Goal: Information Seeking & Learning: Learn about a topic

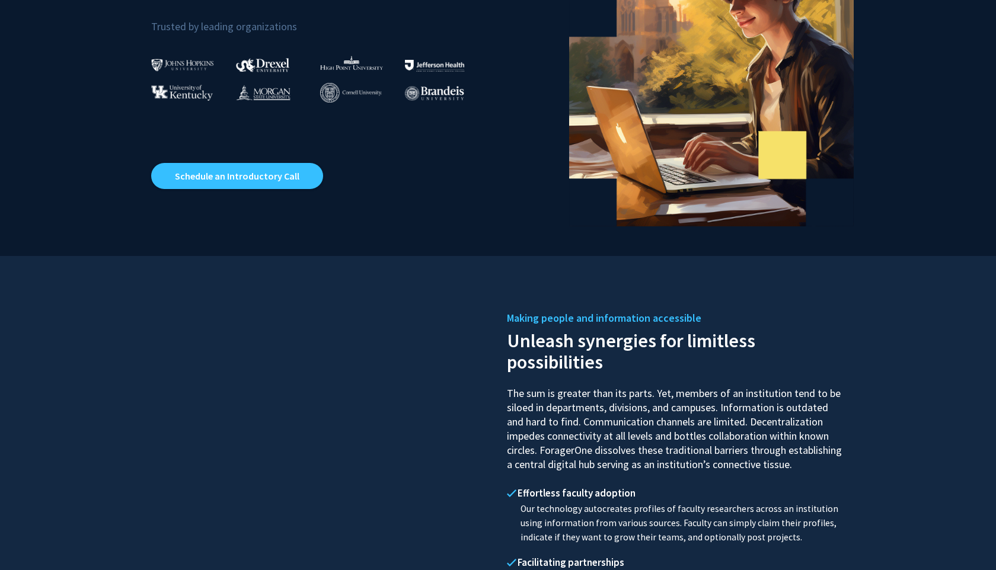
scroll to position [4, 0]
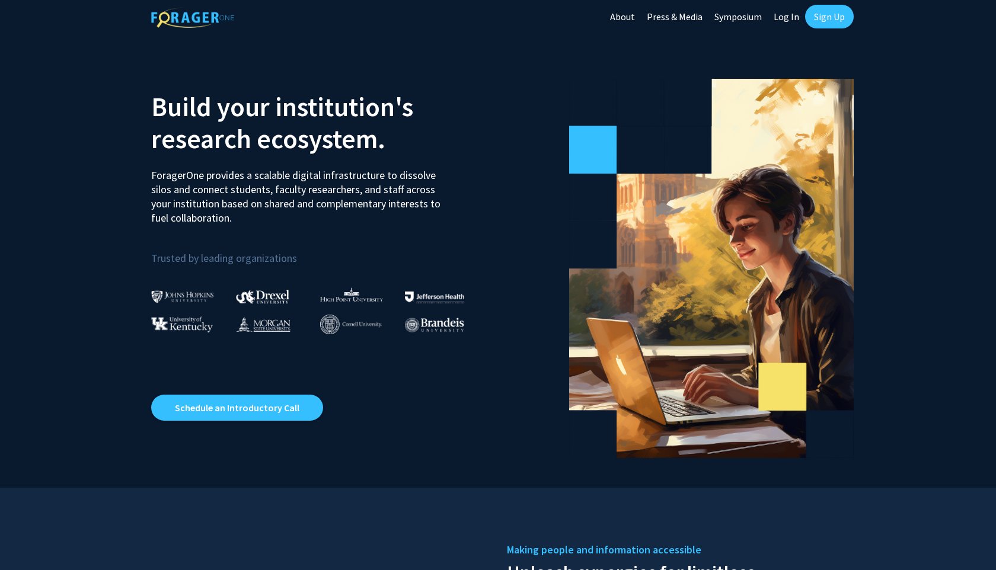
click at [825, 9] on link "Sign Up" at bounding box center [829, 17] width 49 height 24
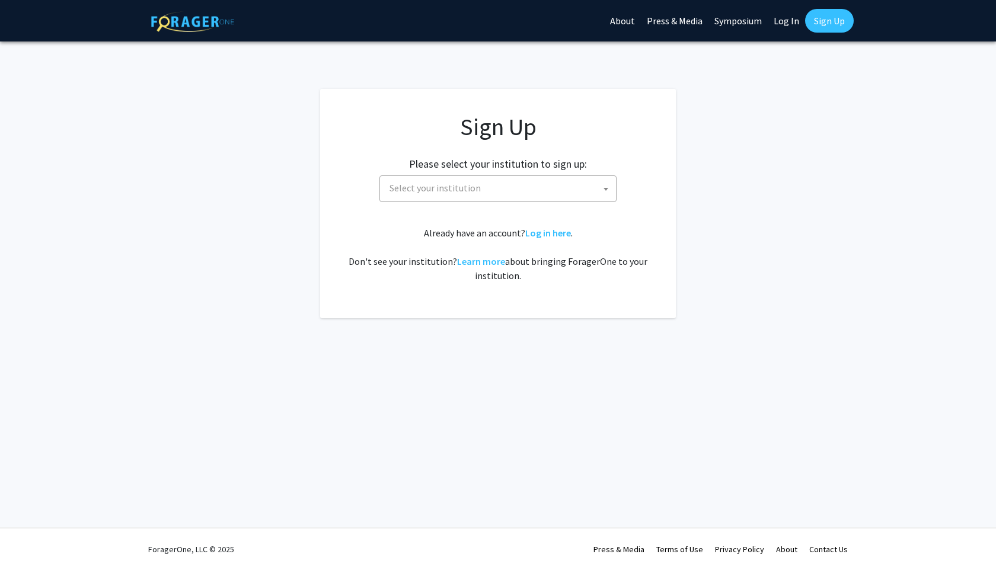
click at [493, 187] on span "Select your institution" at bounding box center [500, 188] width 231 height 24
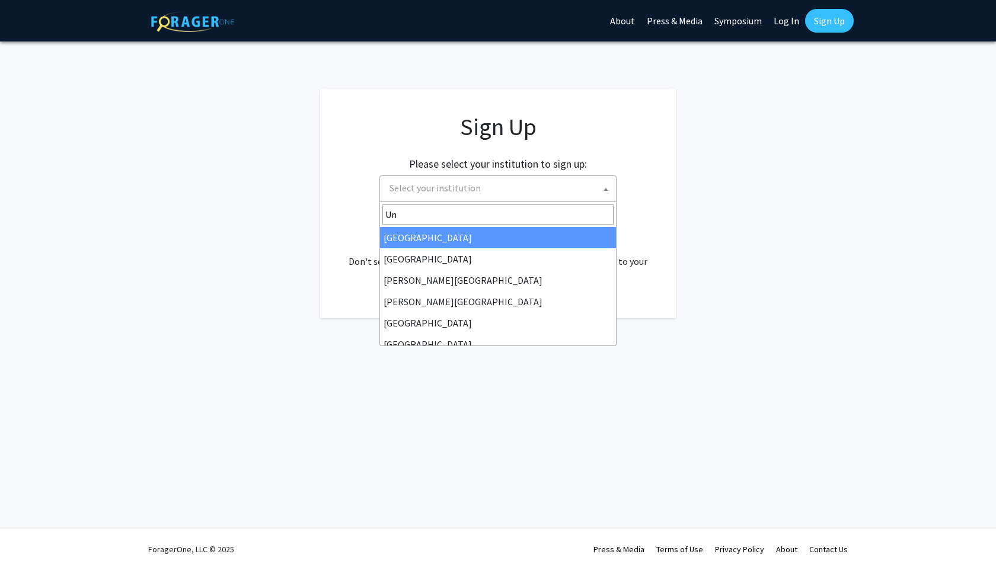
type input "U"
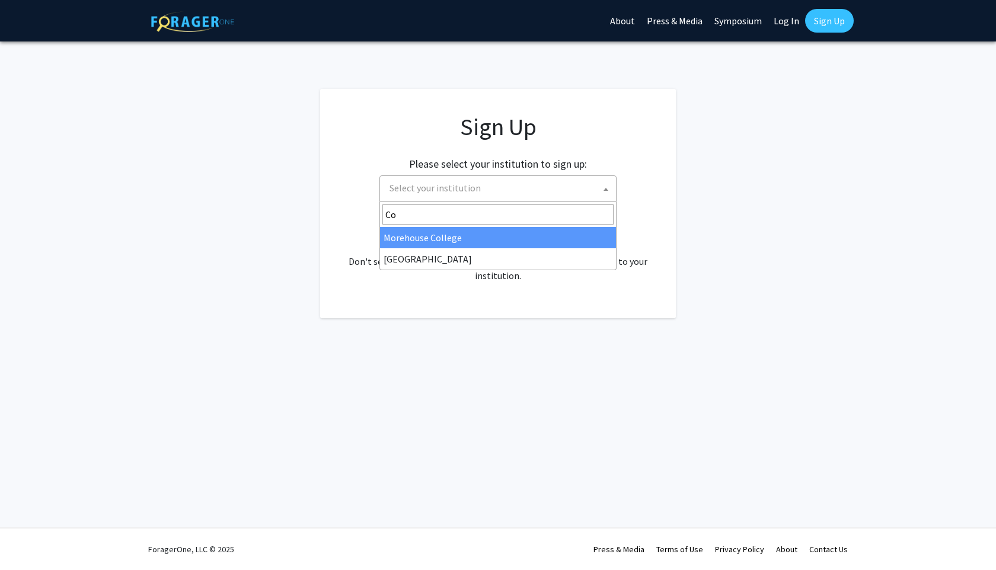
type input "C"
type input "Miss"
select select "33"
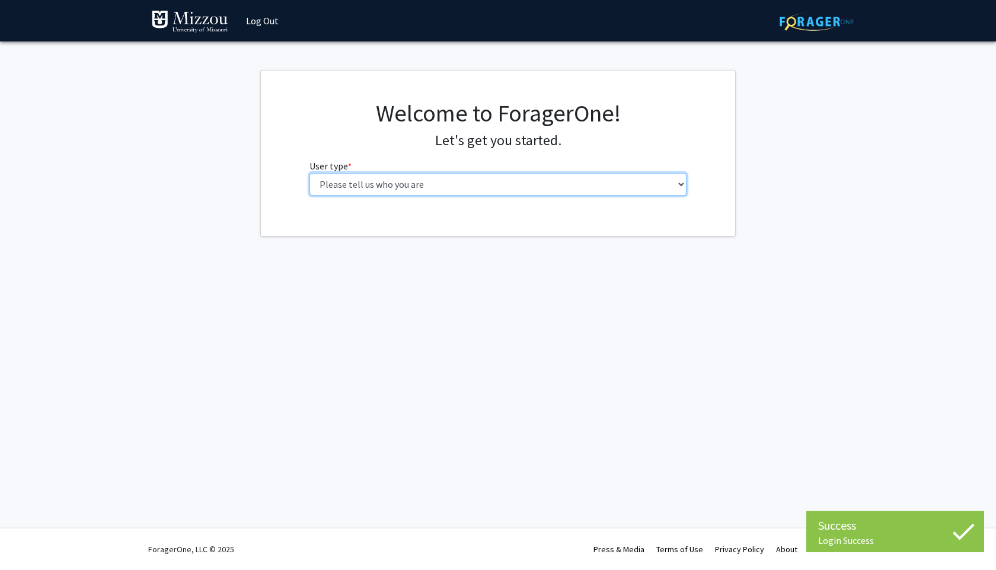
click at [538, 181] on select "Please tell us who you are Undergraduate Student Master's Student Doctoral Cand…" at bounding box center [498, 184] width 378 height 23
select select "1: undergrad"
click at [309, 173] on select "Please tell us who you are Undergraduate Student Master's Student Doctoral Cand…" at bounding box center [498, 184] width 378 height 23
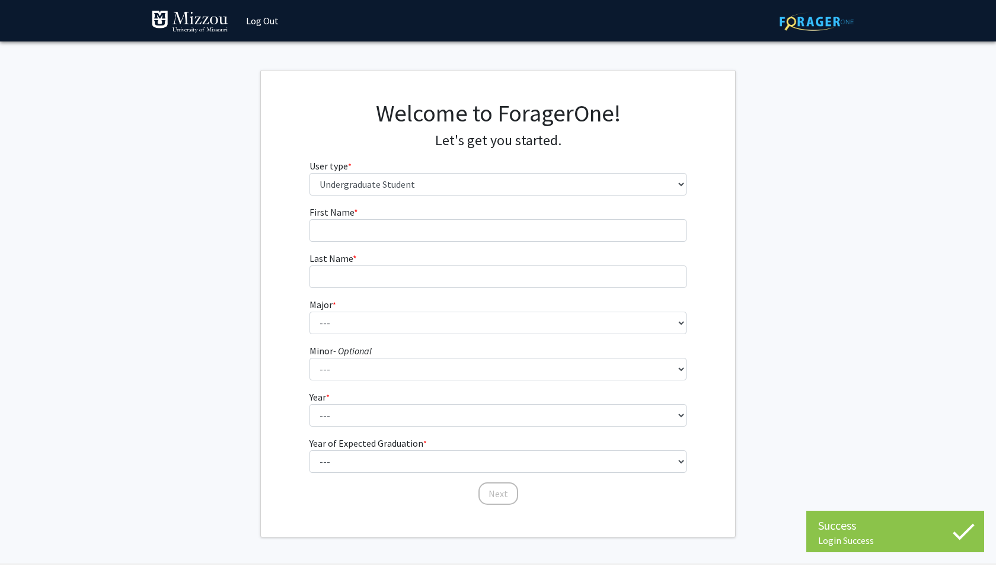
click at [410, 244] on form "First Name * required Last Name * required Major * required --- Agribusiness Ma…" at bounding box center [498, 349] width 378 height 289
click at [411, 233] on input "First Name * required" at bounding box center [498, 230] width 378 height 23
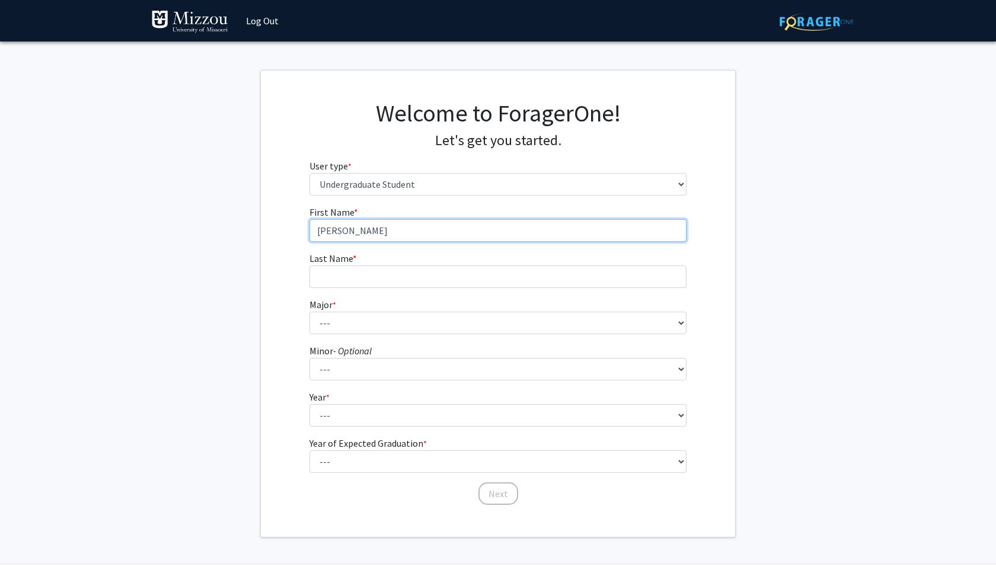
type input "[PERSON_NAME]"
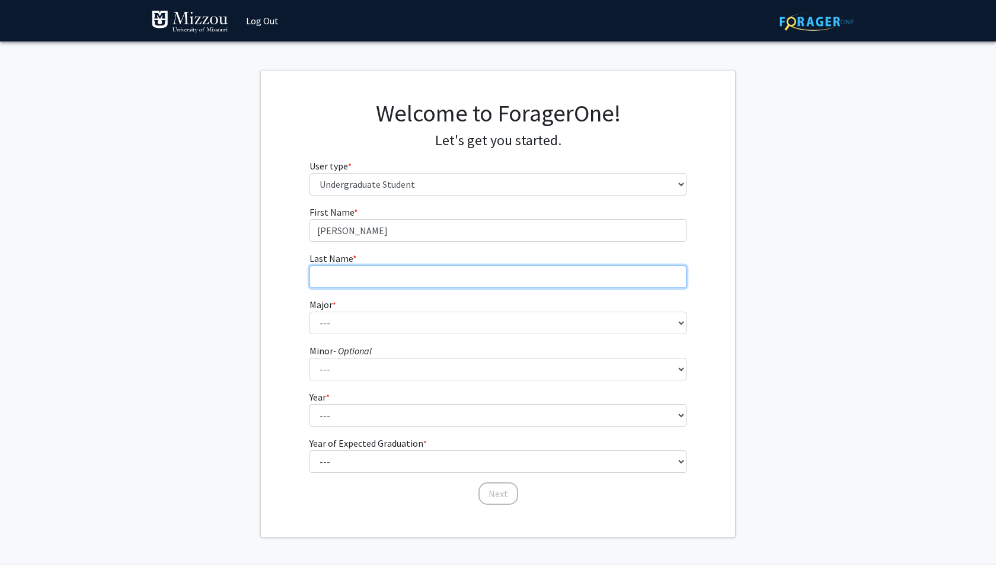
click at [401, 271] on input "Last Name * required" at bounding box center [498, 277] width 378 height 23
type input "[PERSON_NAME]"
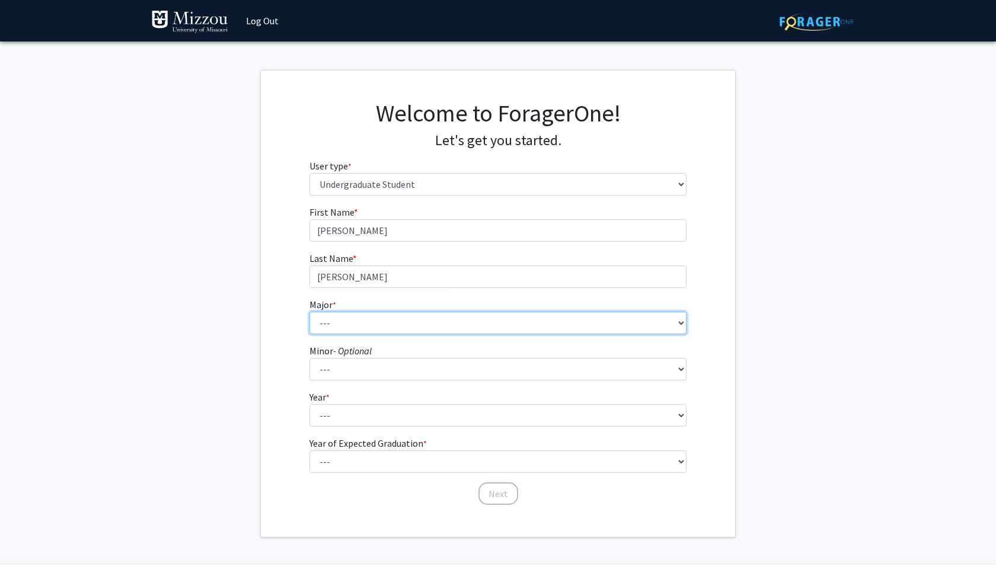
click at [380, 327] on select "--- Agribusiness Management Agricultural Education Agricultural Education: Comm…" at bounding box center [498, 323] width 378 height 23
select select "134: 2627"
click at [309, 312] on select "--- Agribusiness Management Agricultural Education Agricultural Education: Comm…" at bounding box center [498, 323] width 378 height 23
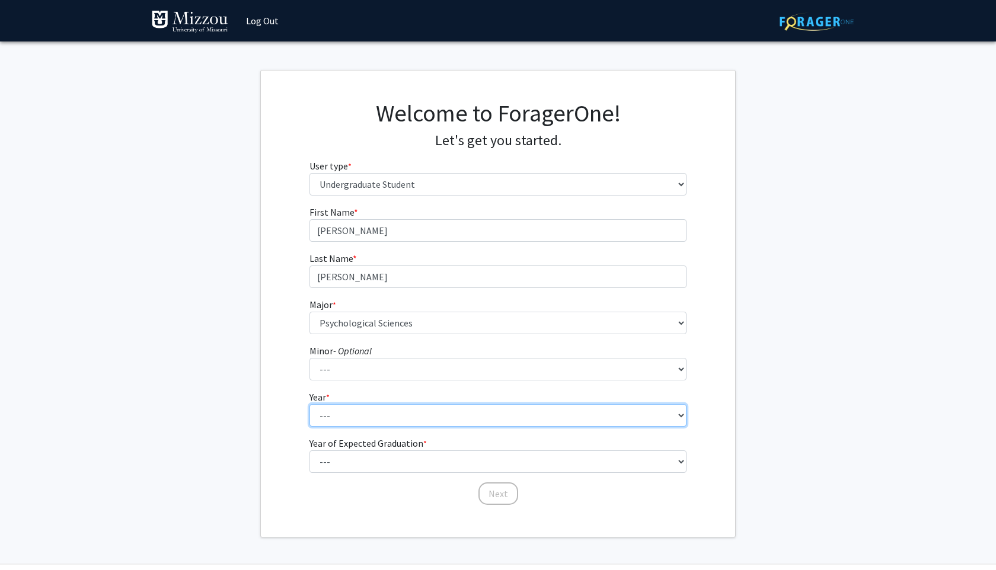
click at [371, 411] on select "--- First-year Sophomore Junior Senior Postbaccalaureate Certificate" at bounding box center [498, 415] width 378 height 23
select select "3: junior"
click at [309, 404] on select "--- First-year Sophomore Junior Senior Postbaccalaureate Certificate" at bounding box center [498, 415] width 378 height 23
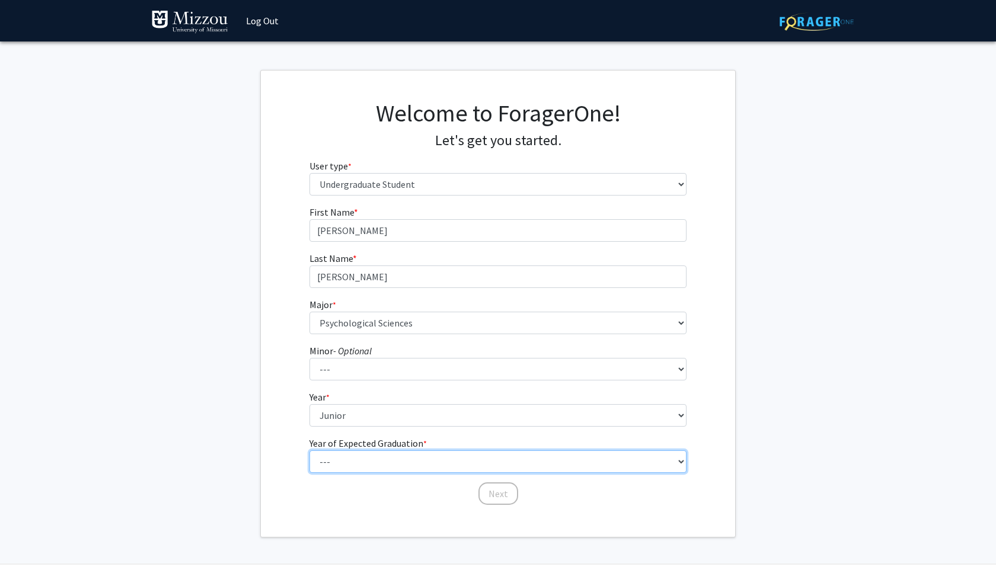
click at [397, 451] on select "--- 2025 2026 2027 2028 2029 2030 2031 2032 2033 2034" at bounding box center [498, 462] width 378 height 23
select select "3: 2027"
click at [309, 451] on select "--- 2025 2026 2027 2028 2029 2030 2031 2032 2033 2034" at bounding box center [498, 462] width 378 height 23
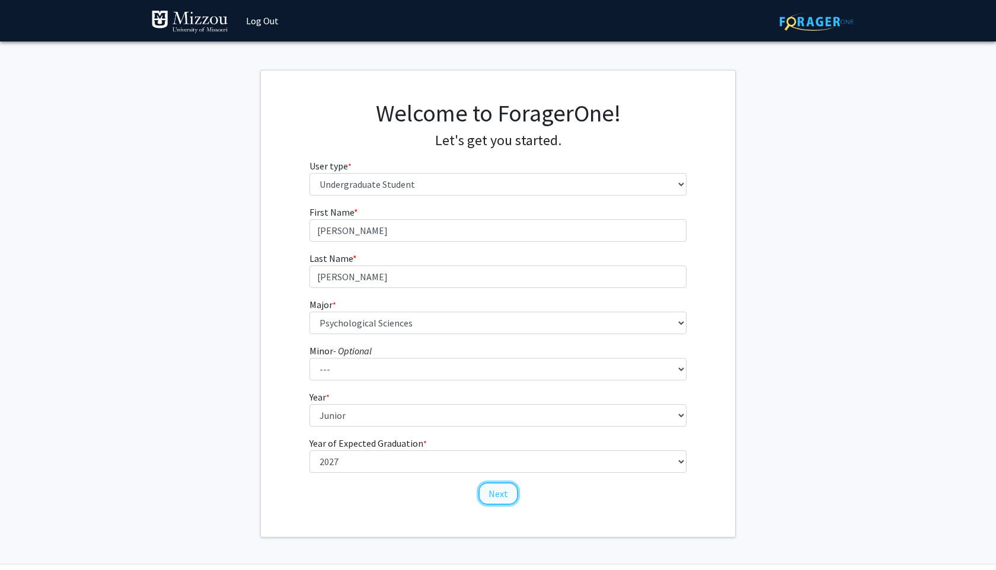
click at [509, 493] on button "Next" at bounding box center [498, 494] width 40 height 23
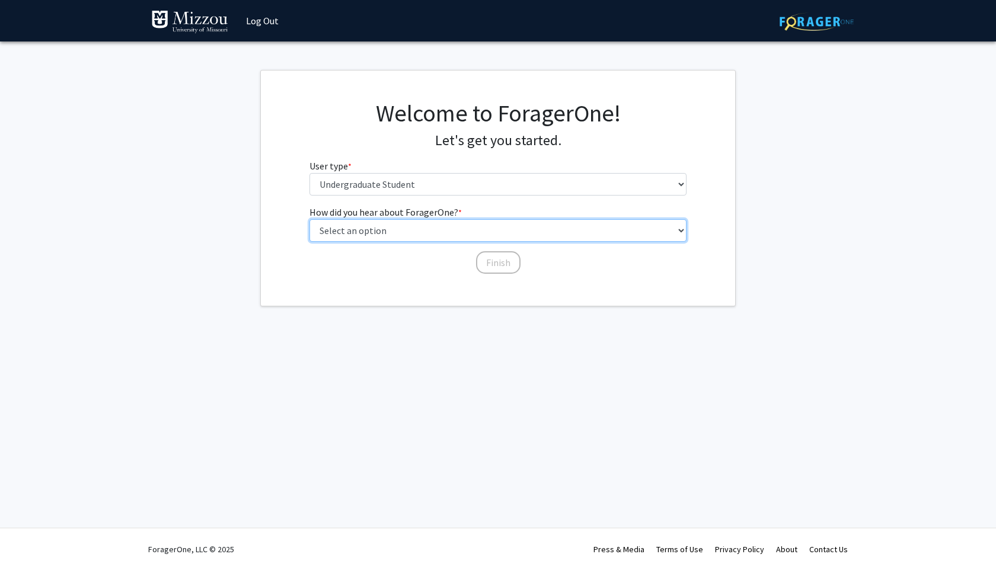
click at [374, 225] on select "Select an option Peer/student recommendation Faculty/staff recommendation Unive…" at bounding box center [498, 230] width 378 height 23
select select "2: faculty_recommendation"
click at [309, 219] on select "Select an option Peer/student recommendation Faculty/staff recommendation Unive…" at bounding box center [498, 230] width 378 height 23
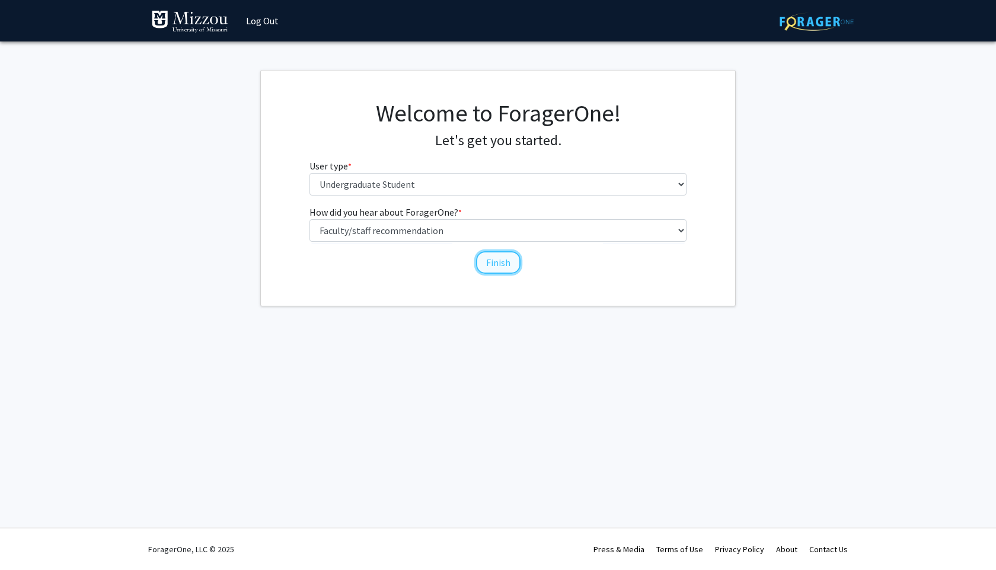
click at [487, 264] on button "Finish" at bounding box center [498, 262] width 44 height 23
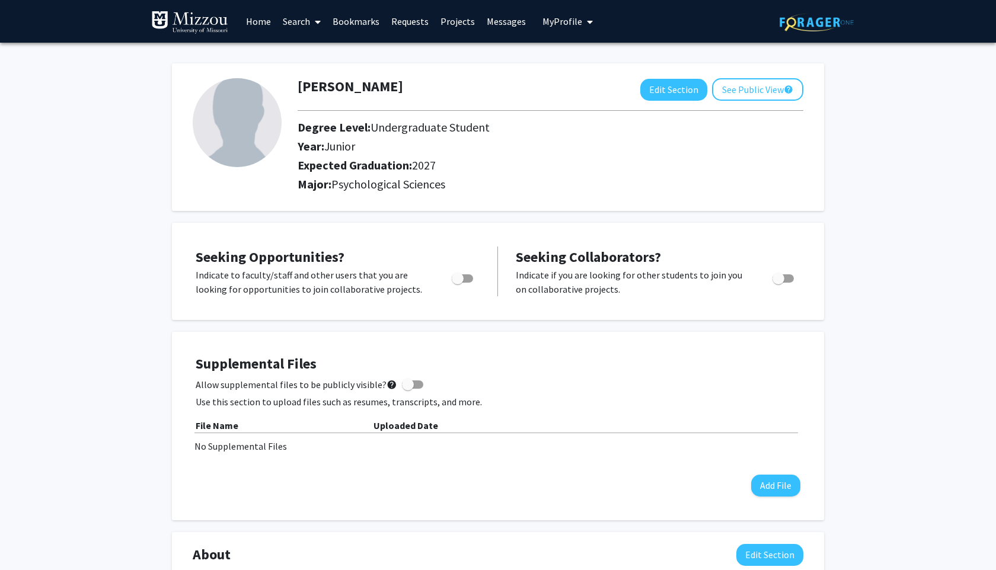
click at [307, 20] on link "Search" at bounding box center [302, 22] width 50 height 42
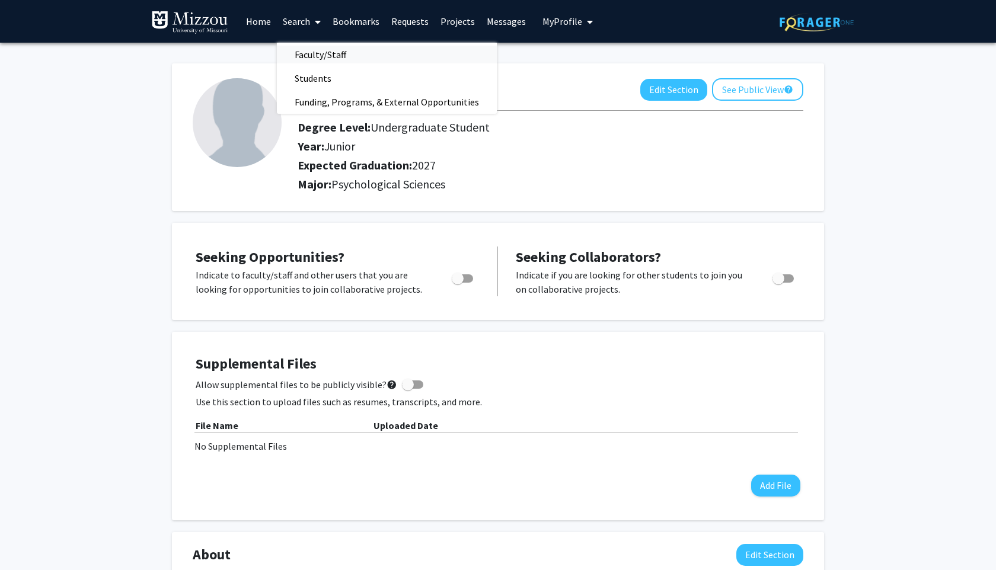
click at [310, 50] on span "Faculty/Staff" at bounding box center [320, 55] width 87 height 24
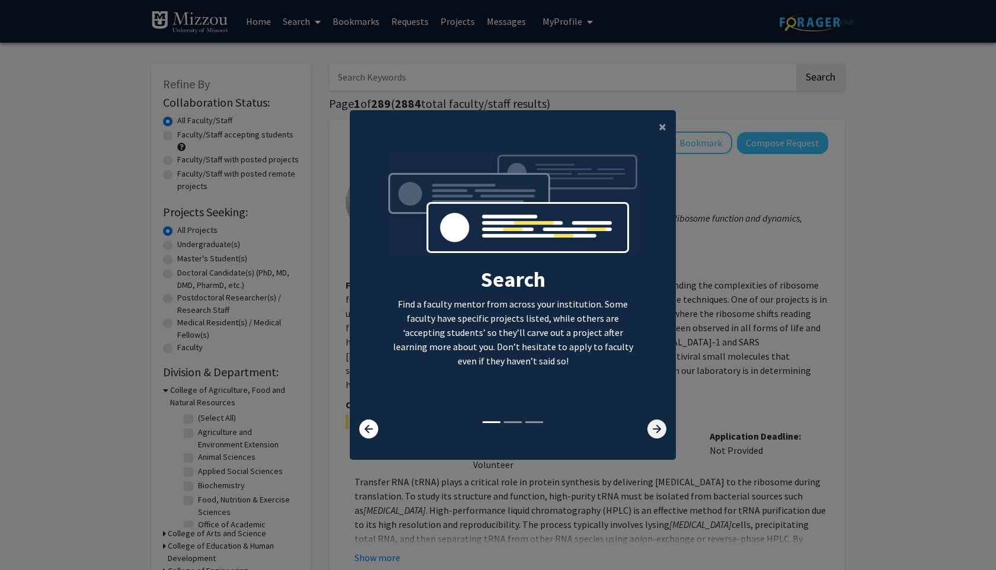
click at [658, 420] on icon at bounding box center [656, 429] width 19 height 19
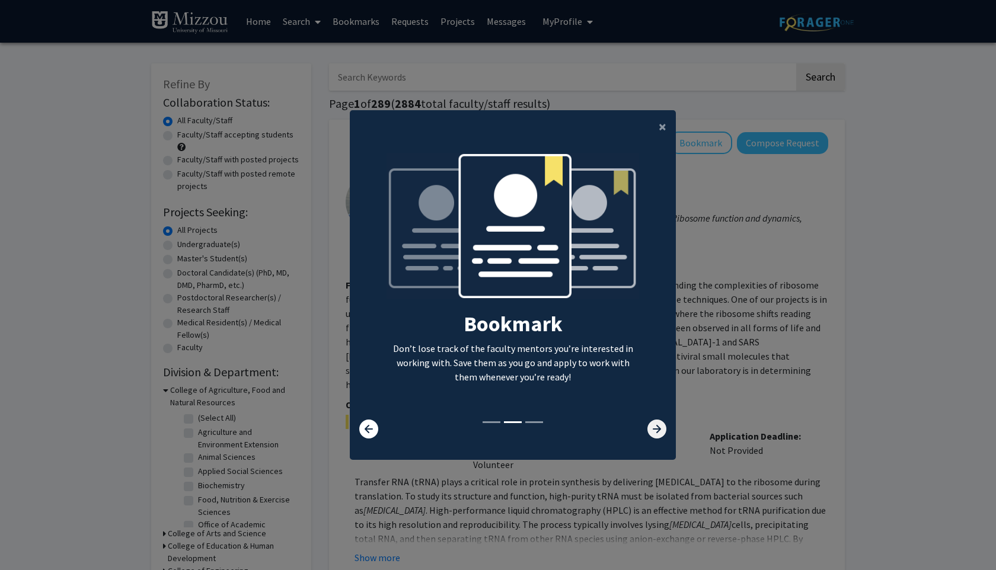
click at [658, 420] on icon at bounding box center [656, 429] width 19 height 19
click at [658, 421] on icon at bounding box center [656, 429] width 19 height 19
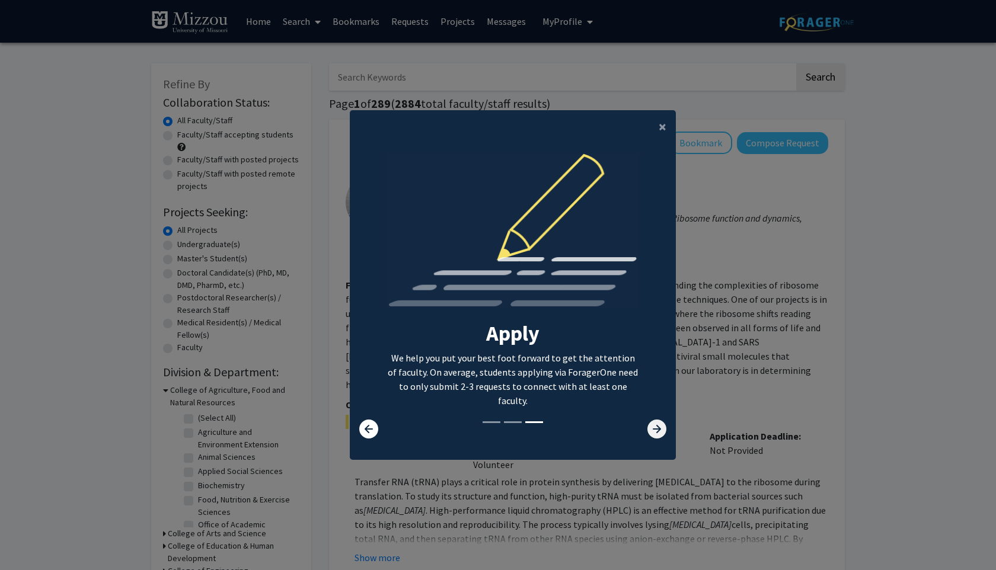
click at [656, 427] on icon at bounding box center [656, 429] width 19 height 19
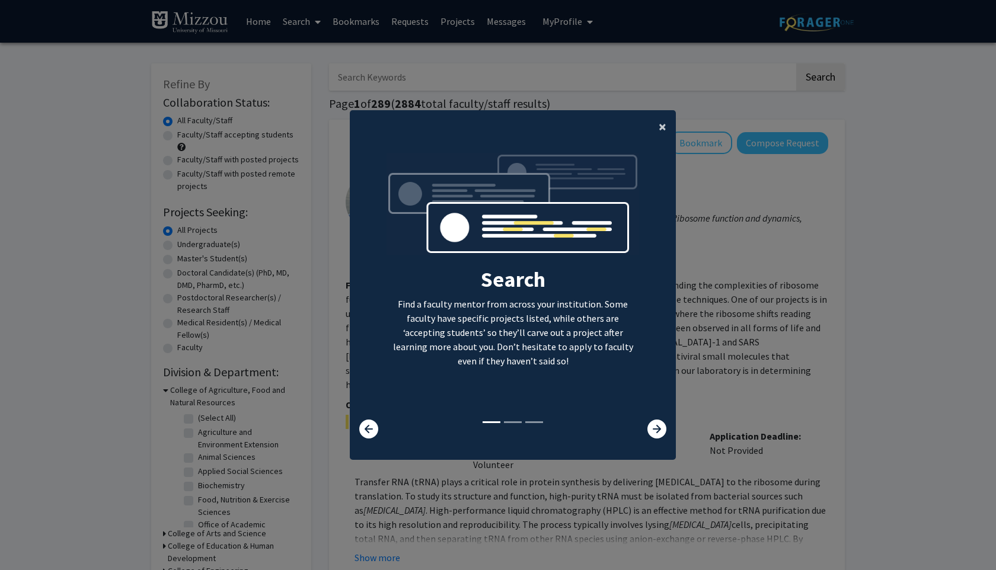
click at [661, 128] on span "×" at bounding box center [663, 126] width 8 height 18
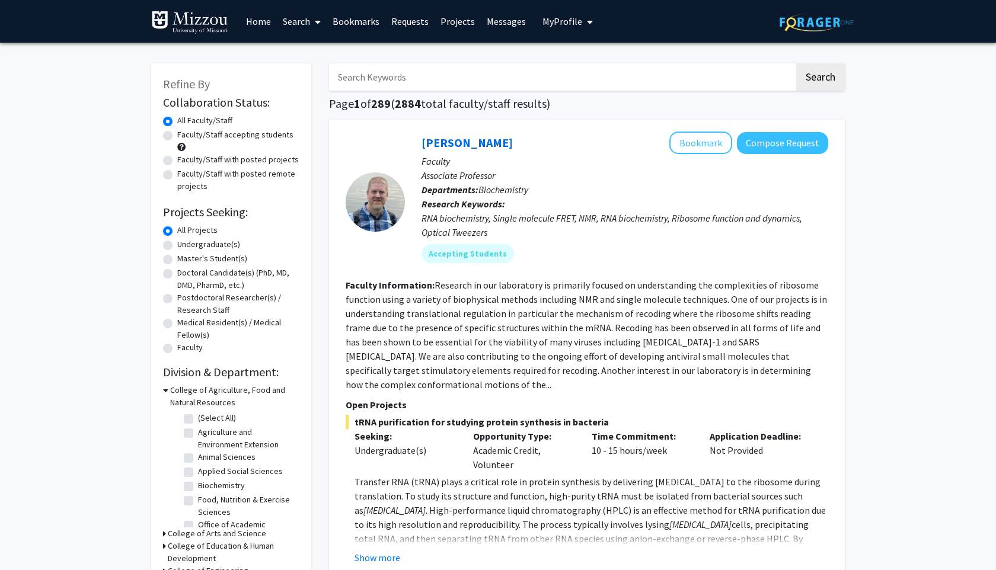
click at [177, 244] on label "Undergraduate(s)" at bounding box center [208, 244] width 63 height 12
click at [177, 244] on input "Undergraduate(s)" at bounding box center [181, 242] width 8 height 8
radio input "true"
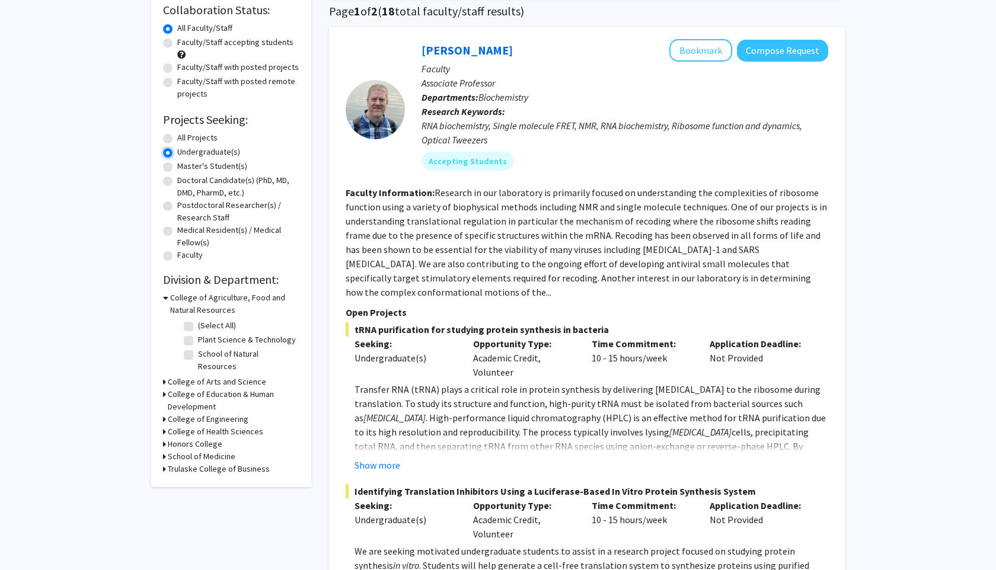
scroll to position [97, 0]
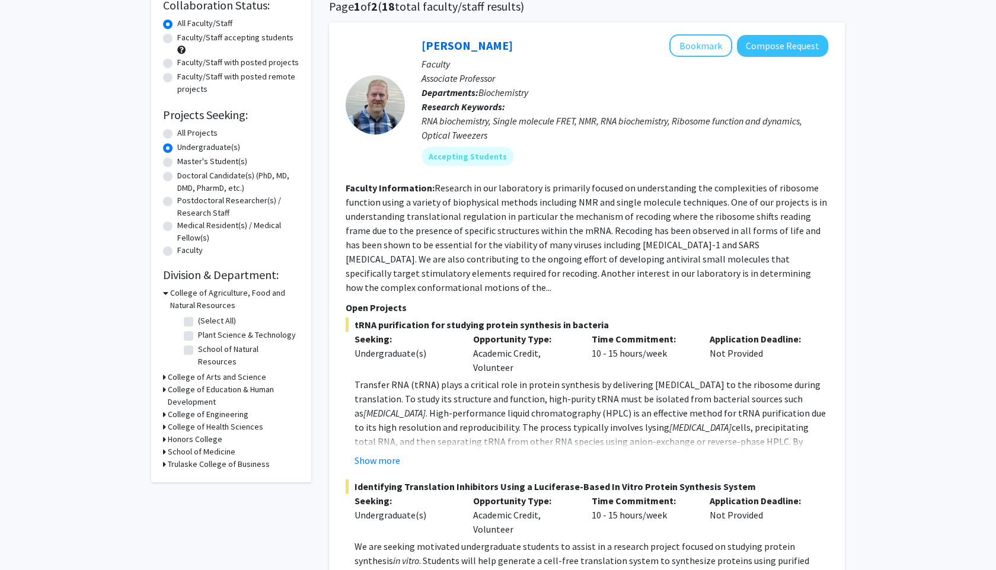
click at [164, 371] on icon at bounding box center [164, 377] width 3 height 12
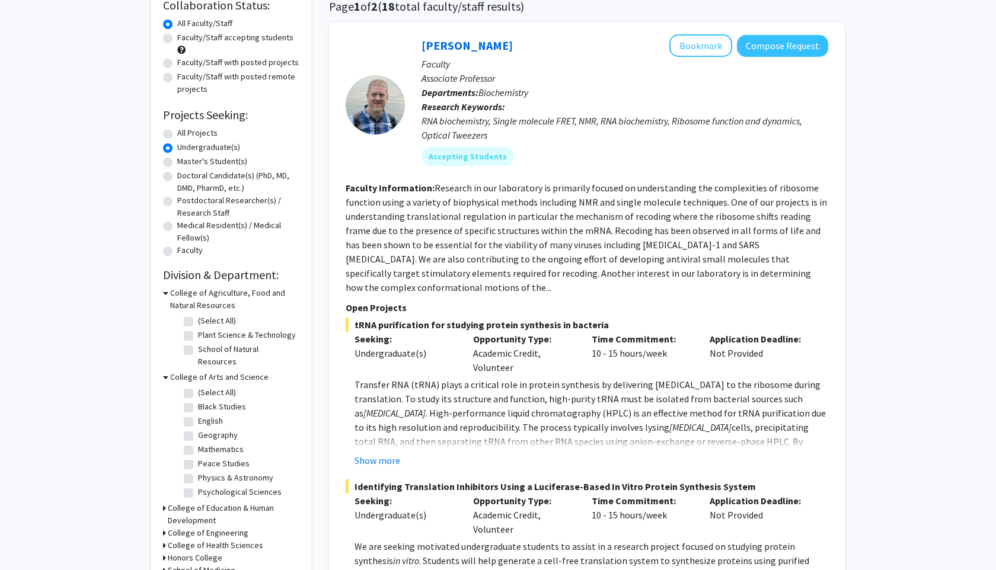
click at [198, 486] on label "Psychological Sciences" at bounding box center [240, 492] width 84 height 12
click at [198, 486] on input "Psychological Sciences" at bounding box center [202, 490] width 8 height 8
checkbox input "true"
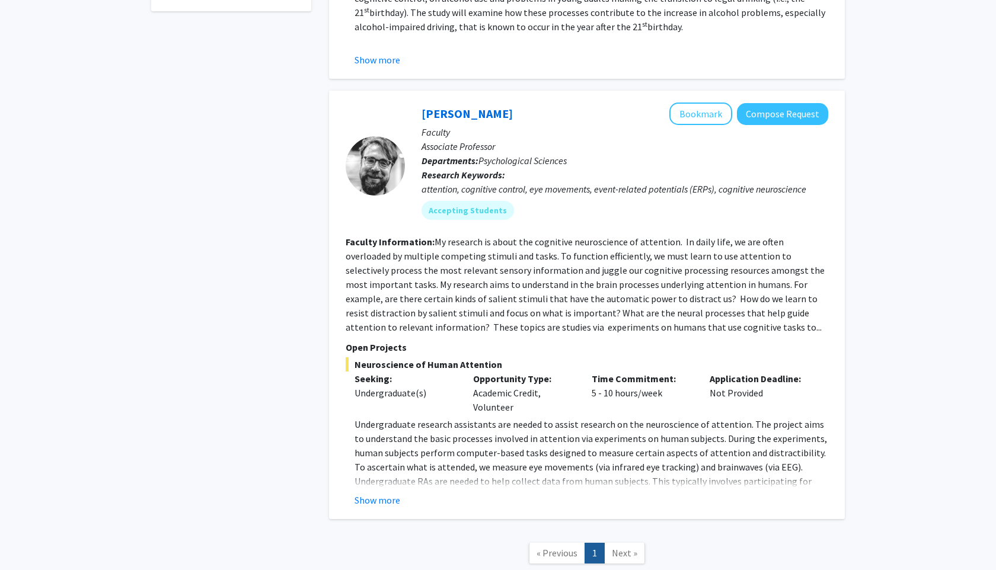
scroll to position [497, 0]
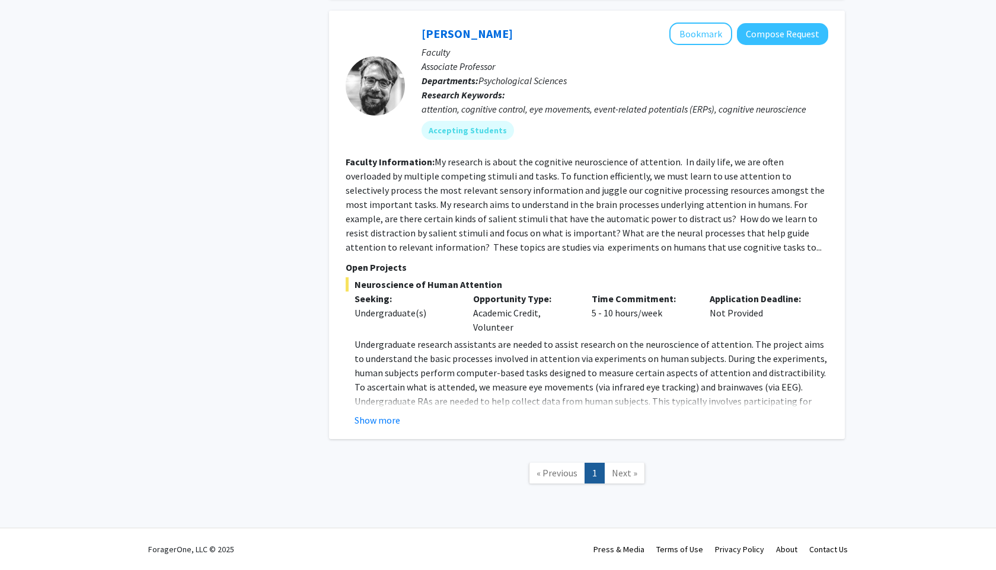
click at [621, 470] on span "Next »" at bounding box center [624, 473] width 25 height 12
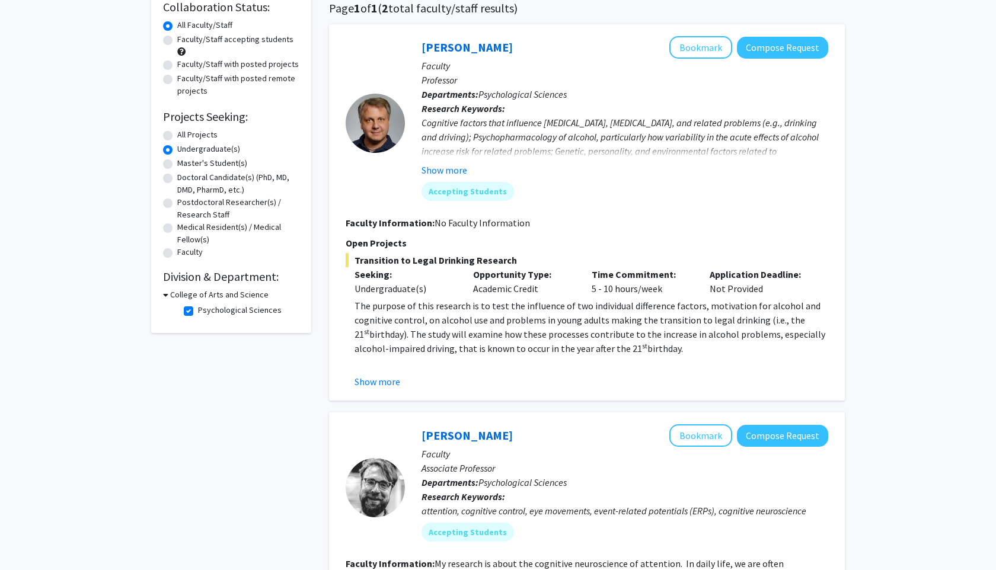
scroll to position [0, 0]
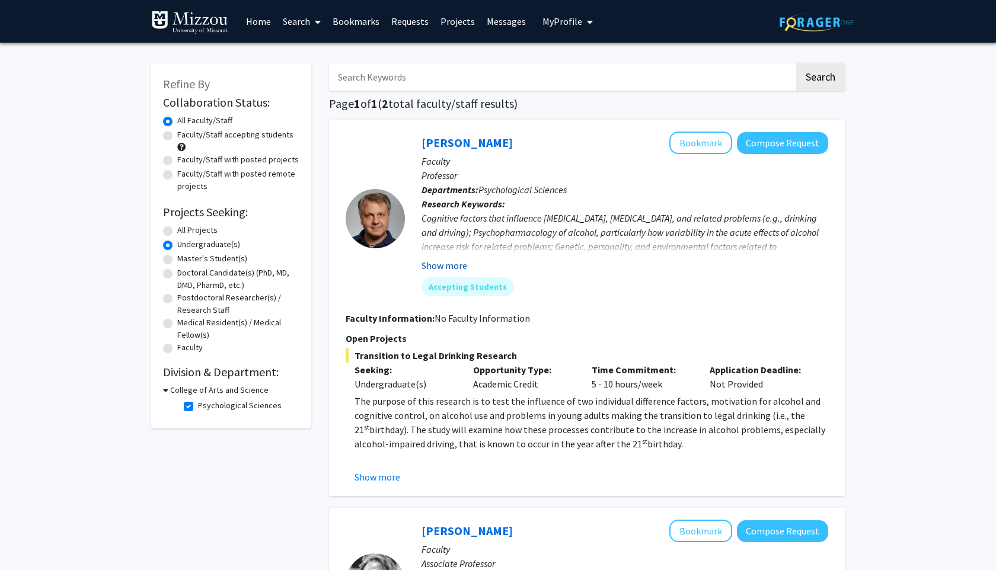
click at [446, 264] on button "Show more" at bounding box center [445, 265] width 46 height 14
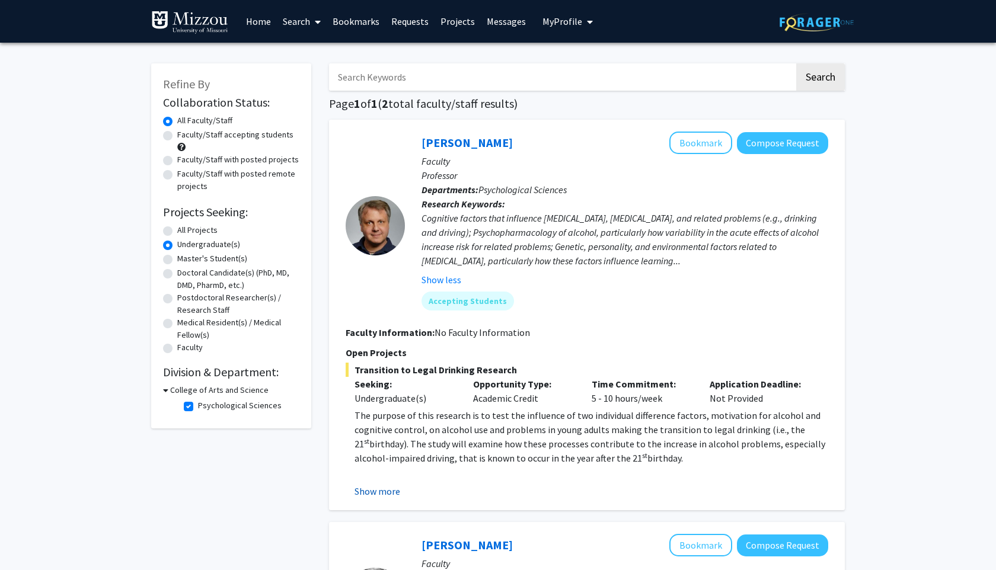
click at [394, 492] on button "Show more" at bounding box center [378, 491] width 46 height 14
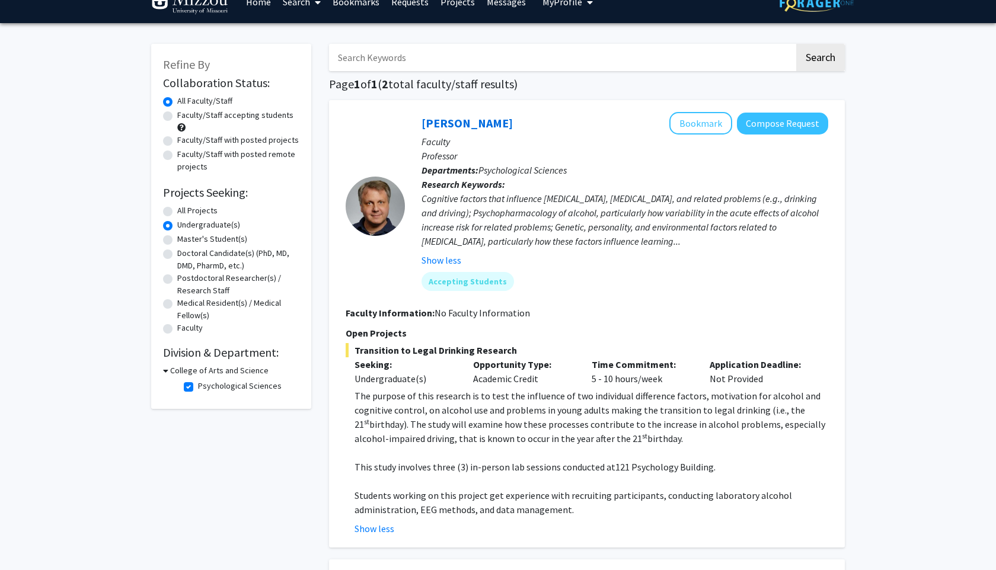
scroll to position [17, 0]
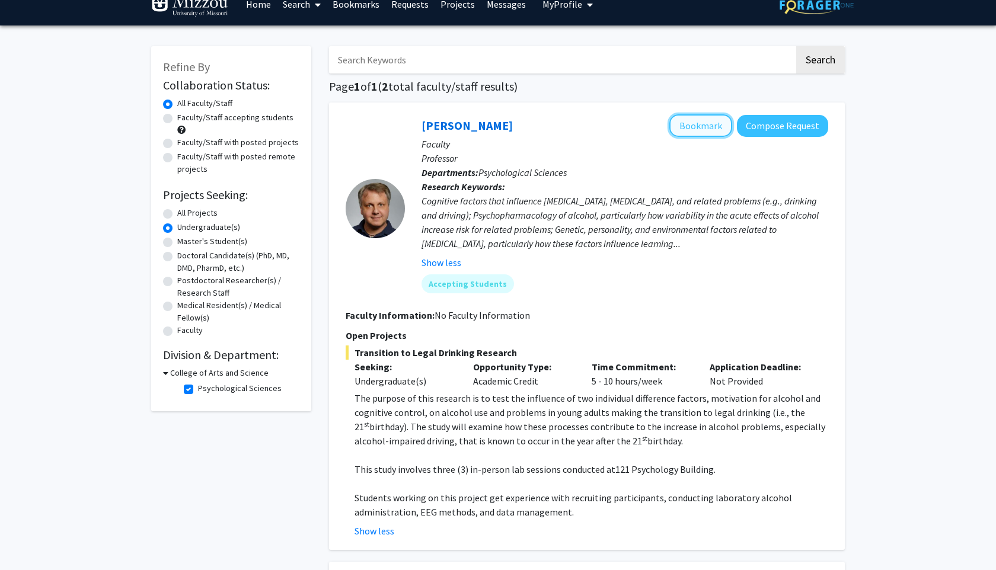
click at [699, 135] on button "Bookmark" at bounding box center [700, 125] width 63 height 23
click at [198, 388] on label "Psychological Sciences" at bounding box center [240, 388] width 84 height 12
click at [198, 388] on input "Psychological Sciences" at bounding box center [202, 386] width 8 height 8
checkbox input "false"
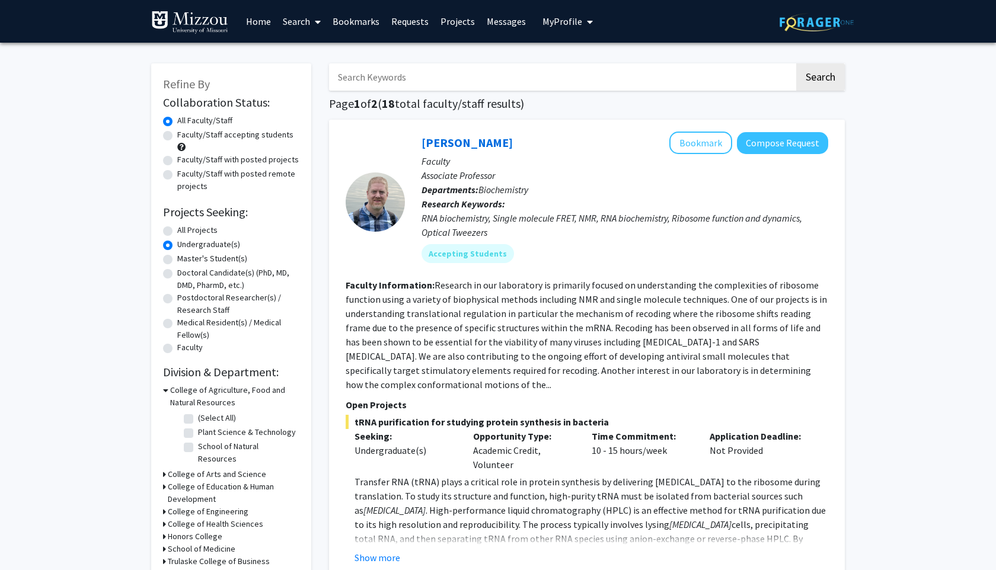
click at [472, 67] on input "Search Keywords" at bounding box center [561, 76] width 465 height 27
type input "childhood"
click at [796, 63] on button "Search" at bounding box center [820, 76] width 49 height 27
radio input "true"
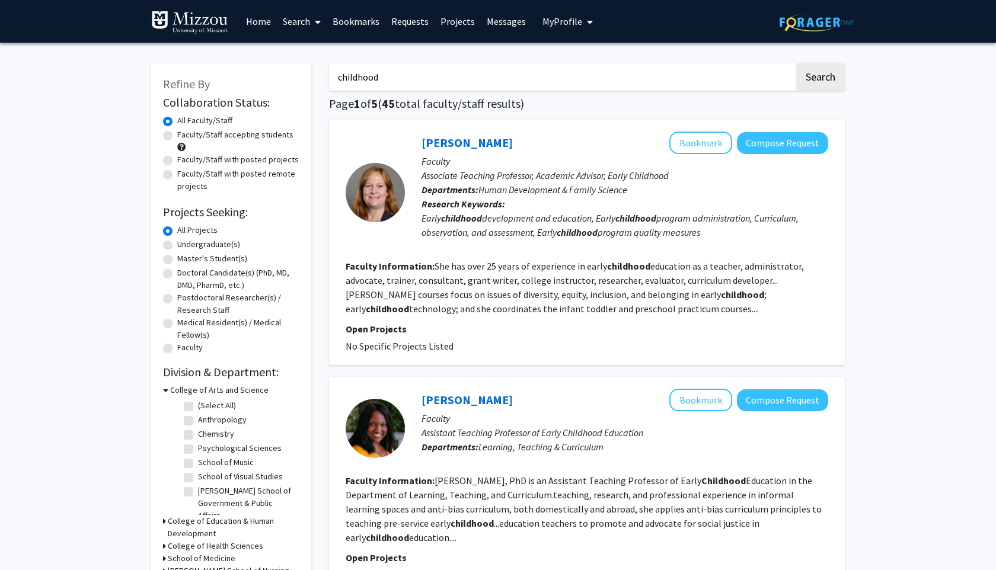
click at [177, 246] on label "Undergraduate(s)" at bounding box center [208, 244] width 63 height 12
click at [177, 246] on input "Undergraduate(s)" at bounding box center [181, 242] width 8 height 8
radio input "true"
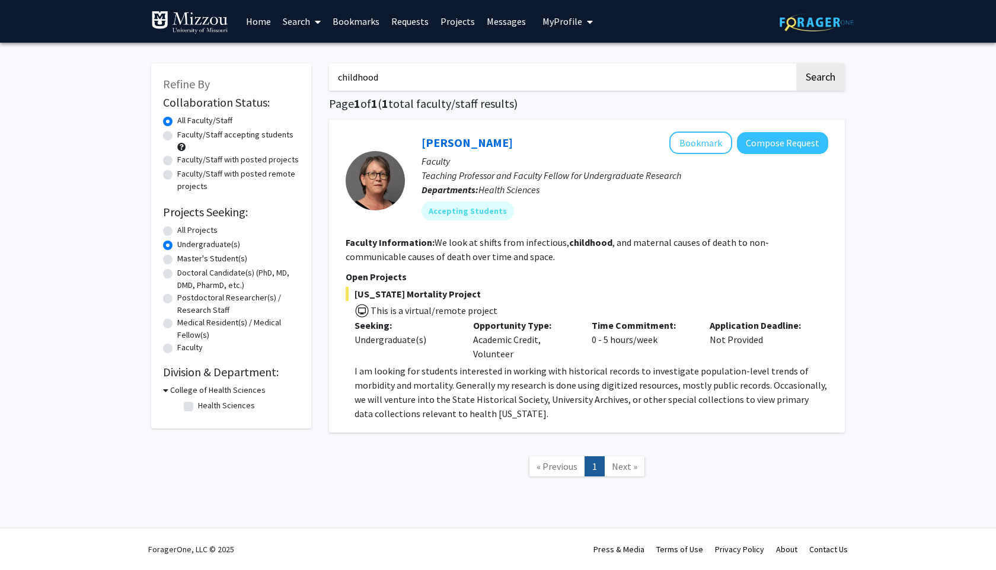
click at [363, 83] on input "childhood" at bounding box center [561, 76] width 465 height 27
type input "youth"
click at [796, 63] on button "Search" at bounding box center [820, 76] width 49 height 27
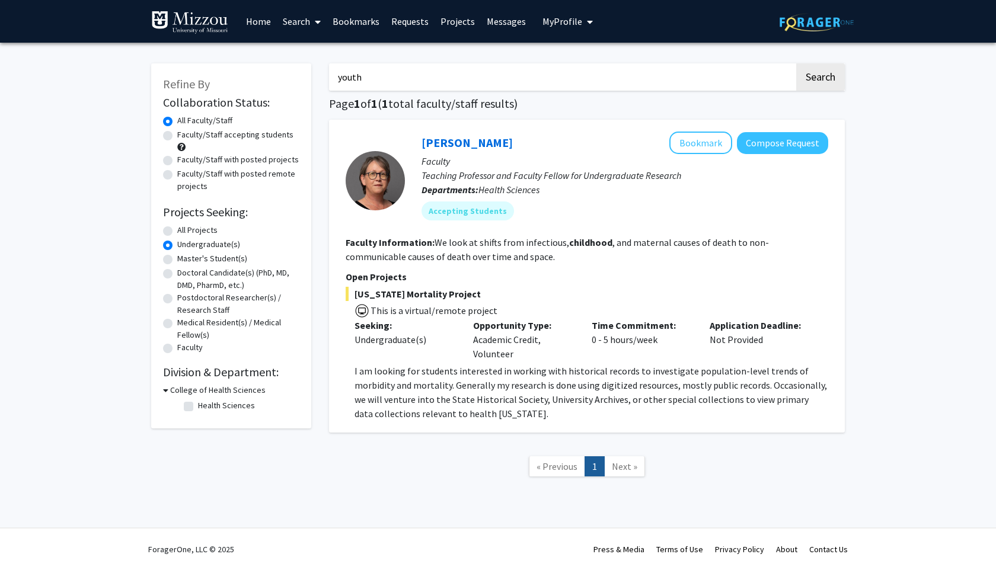
radio input "true"
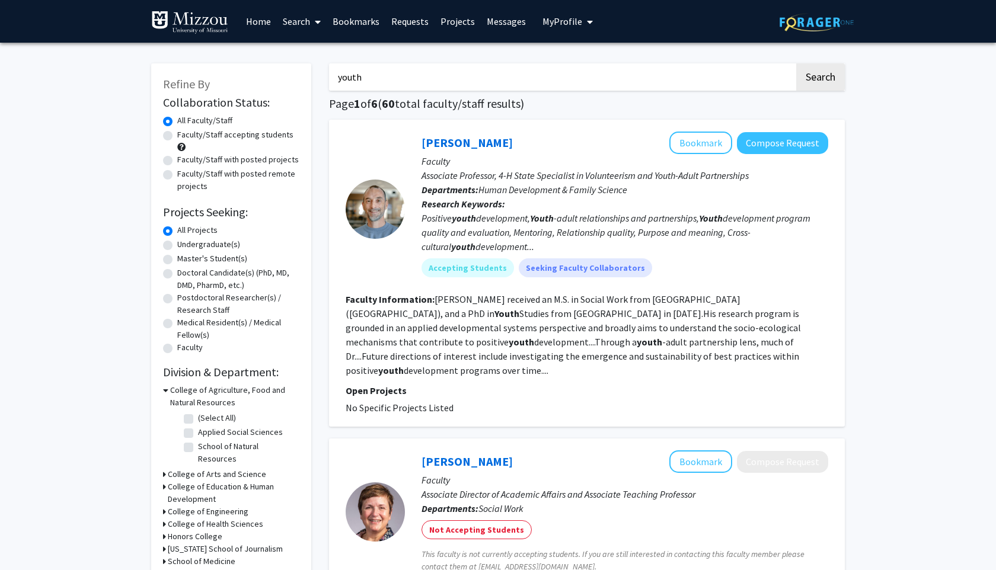
click at [177, 245] on label "Undergraduate(s)" at bounding box center [208, 244] width 63 height 12
click at [177, 245] on input "Undergraduate(s)" at bounding box center [181, 242] width 8 height 8
radio input "true"
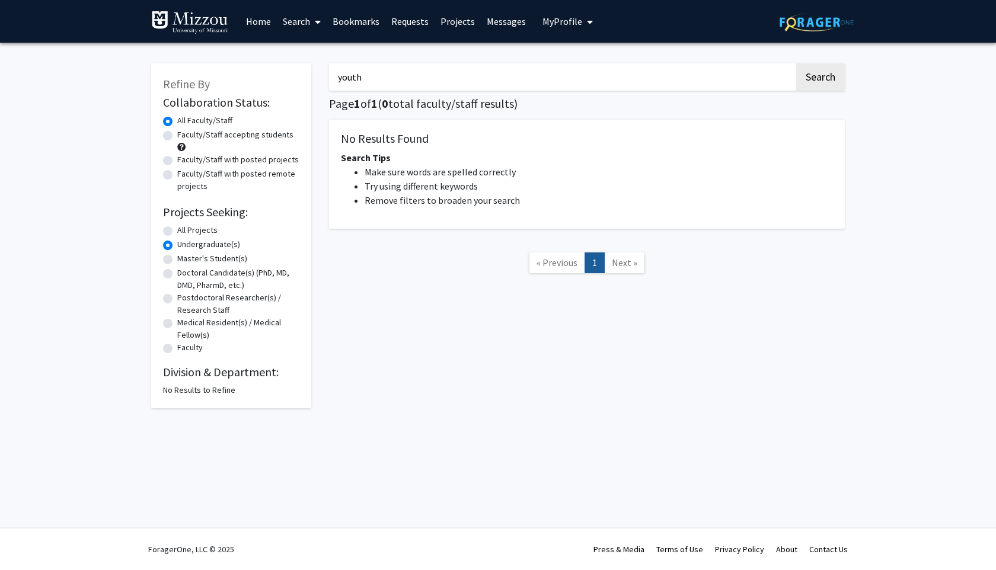
click at [177, 231] on label "All Projects" at bounding box center [197, 230] width 40 height 12
click at [177, 231] on input "All Projects" at bounding box center [181, 228] width 8 height 8
radio input "true"
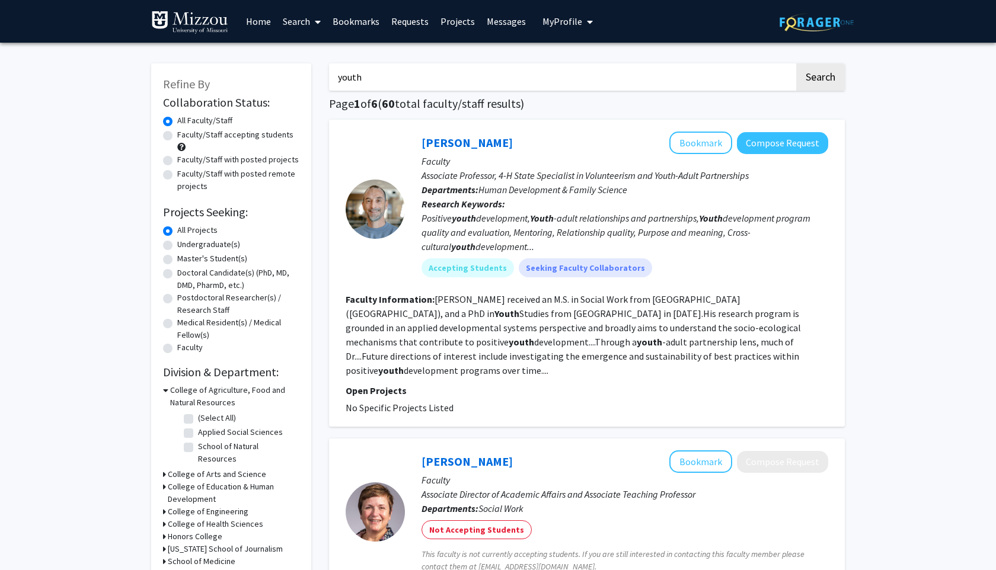
click at [269, 136] on label "Faculty/Staff accepting students" at bounding box center [235, 135] width 116 height 12
click at [185, 136] on input "Faculty/Staff accepting students" at bounding box center [181, 133] width 8 height 8
radio input "true"
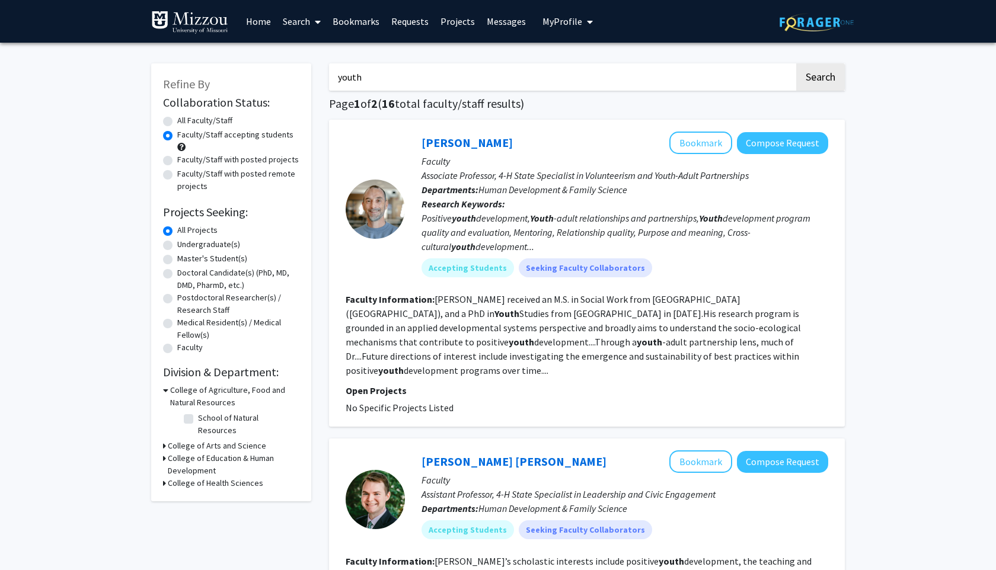
click at [194, 244] on label "Undergraduate(s)" at bounding box center [208, 244] width 63 height 12
click at [185, 244] on input "Undergraduate(s)" at bounding box center [181, 242] width 8 height 8
radio input "true"
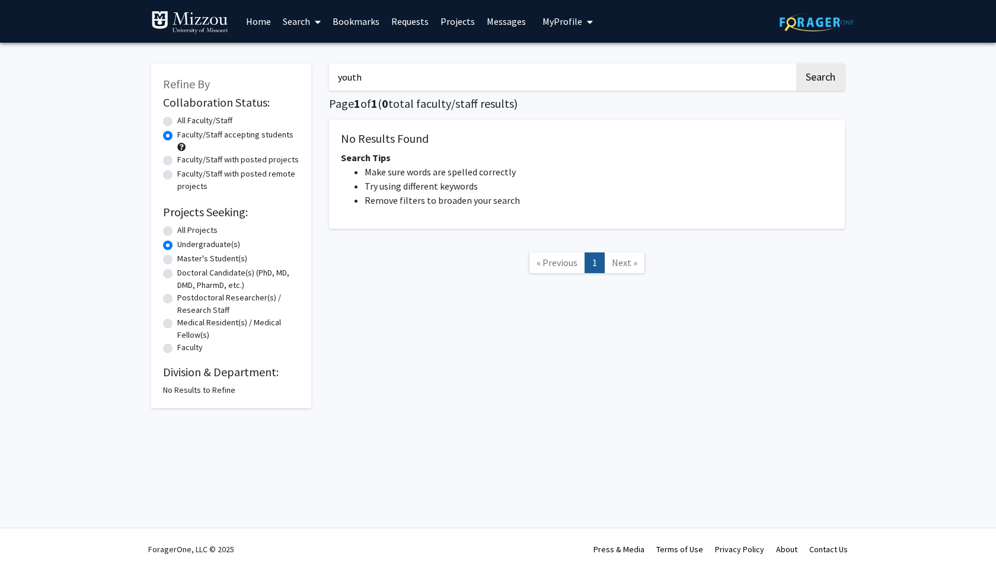
click at [194, 244] on label "Undergraduate(s)" at bounding box center [208, 244] width 63 height 12
click at [185, 244] on input "Undergraduate(s)" at bounding box center [181, 242] width 8 height 8
click at [191, 234] on label "All Projects" at bounding box center [197, 230] width 40 height 12
click at [185, 232] on input "All Projects" at bounding box center [181, 228] width 8 height 8
radio input "true"
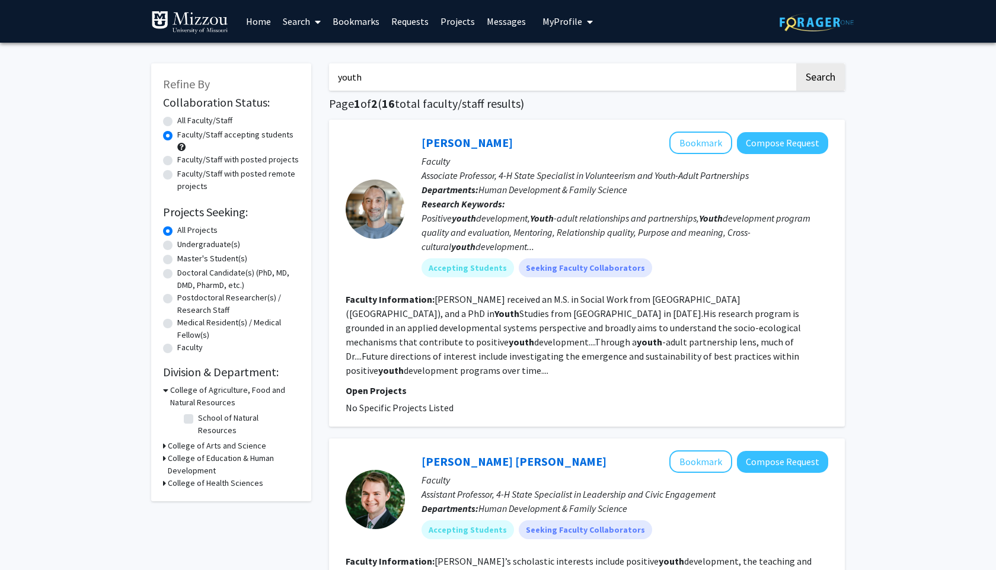
drag, startPoint x: 368, startPoint y: 77, endPoint x: 321, endPoint y: 69, distance: 47.6
type input "development"
click at [796, 63] on button "Search" at bounding box center [820, 76] width 49 height 27
radio input "true"
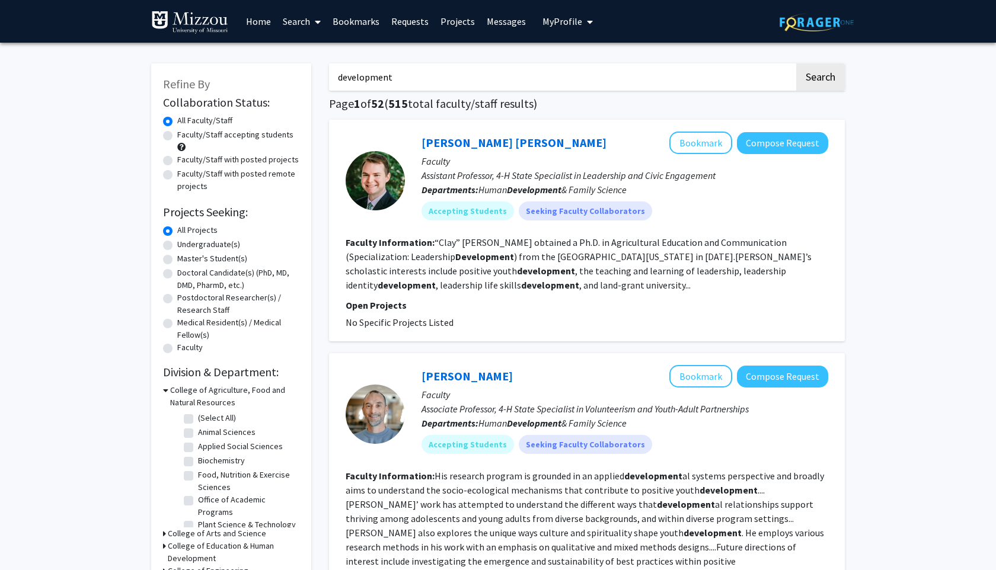
click at [177, 248] on label "Undergraduate(s)" at bounding box center [208, 244] width 63 height 12
click at [177, 246] on input "Undergraduate(s)" at bounding box center [181, 242] width 8 height 8
radio input "true"
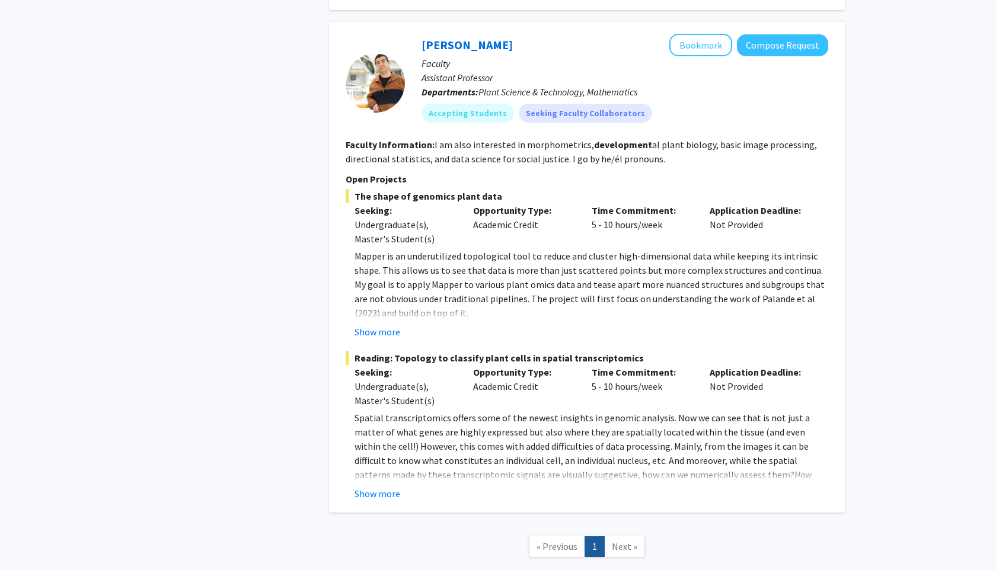
scroll to position [2347, 0]
click at [617, 541] on span "Next »" at bounding box center [624, 547] width 25 height 12
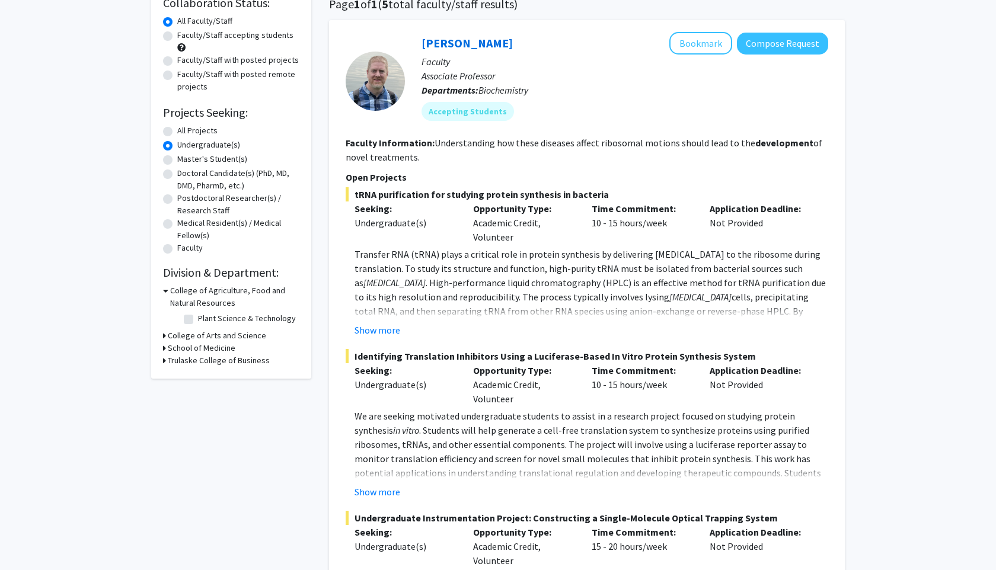
scroll to position [0, 0]
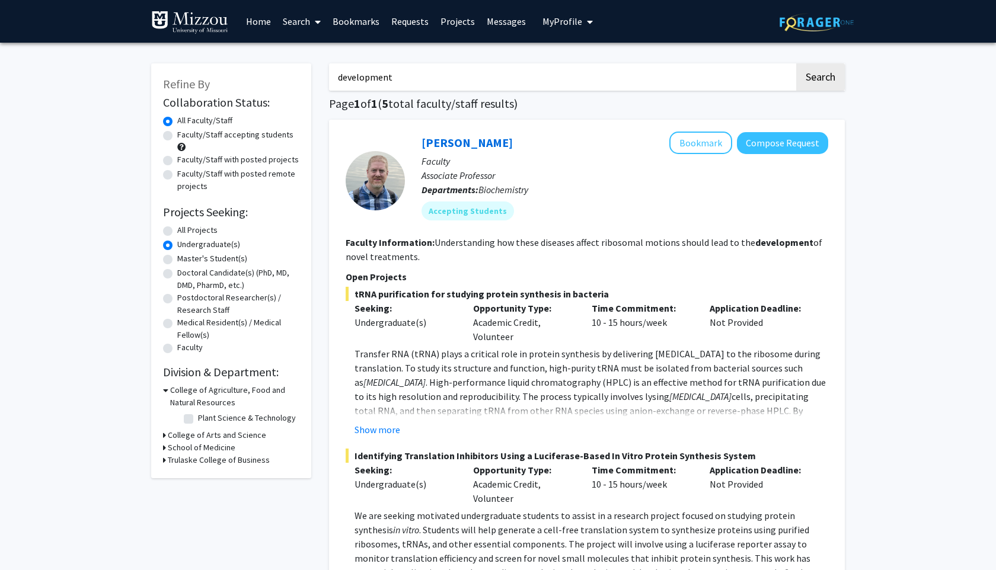
click at [382, 80] on input "development" at bounding box center [561, 76] width 465 height 27
type input "therapy"
click at [796, 63] on button "Search" at bounding box center [820, 76] width 49 height 27
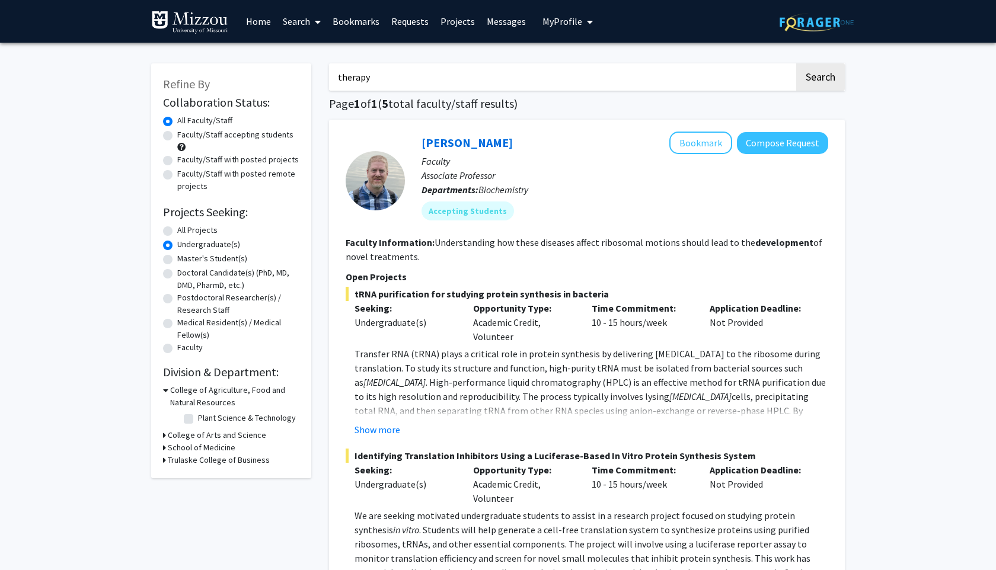
radio input "true"
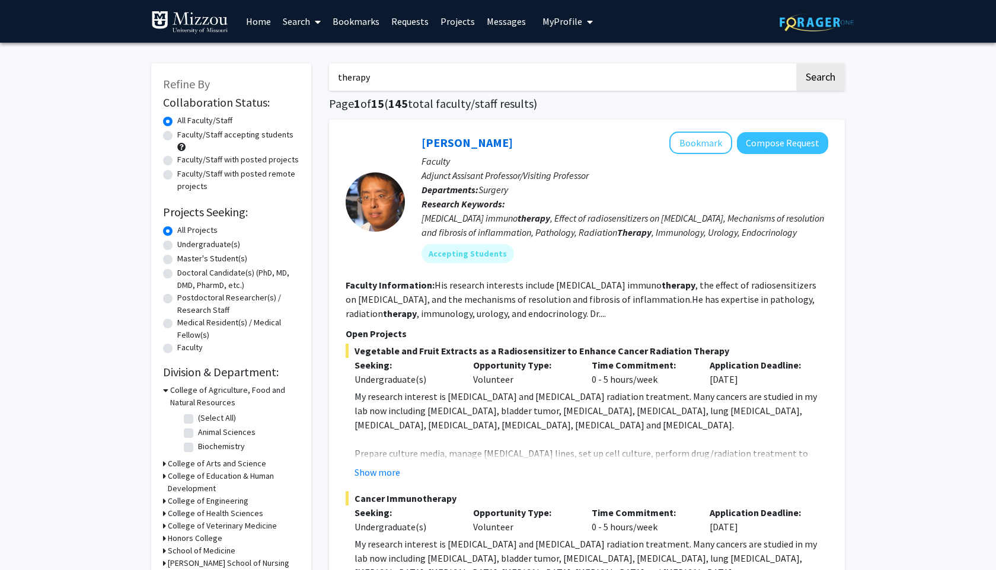
click at [178, 240] on label "Undergraduate(s)" at bounding box center [208, 244] width 63 height 12
click at [178, 240] on input "Undergraduate(s)" at bounding box center [181, 242] width 8 height 8
radio input "true"
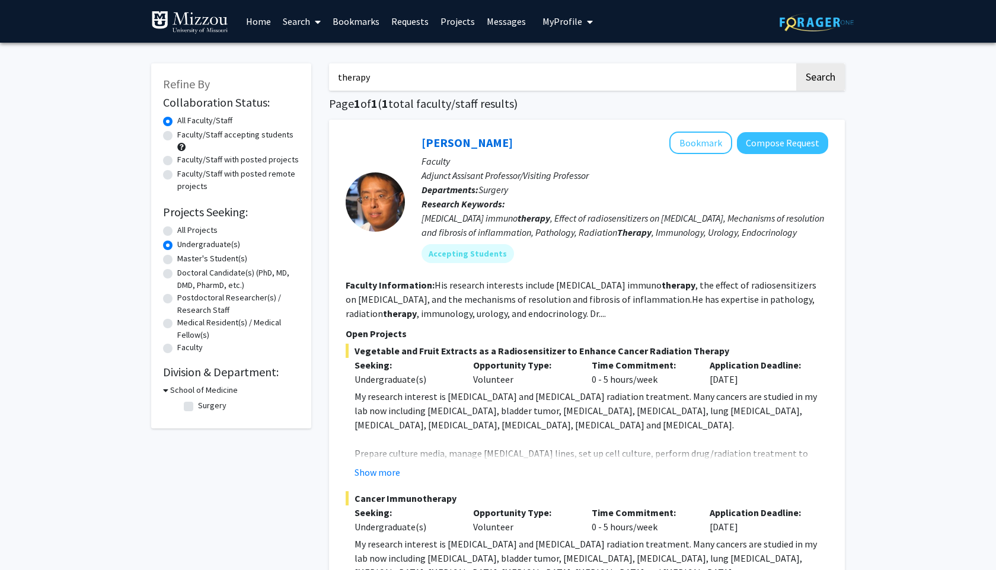
click at [351, 71] on input "therapy" at bounding box center [561, 76] width 465 height 27
type input "c"
click at [812, 81] on button "Search" at bounding box center [820, 76] width 49 height 27
radio input "true"
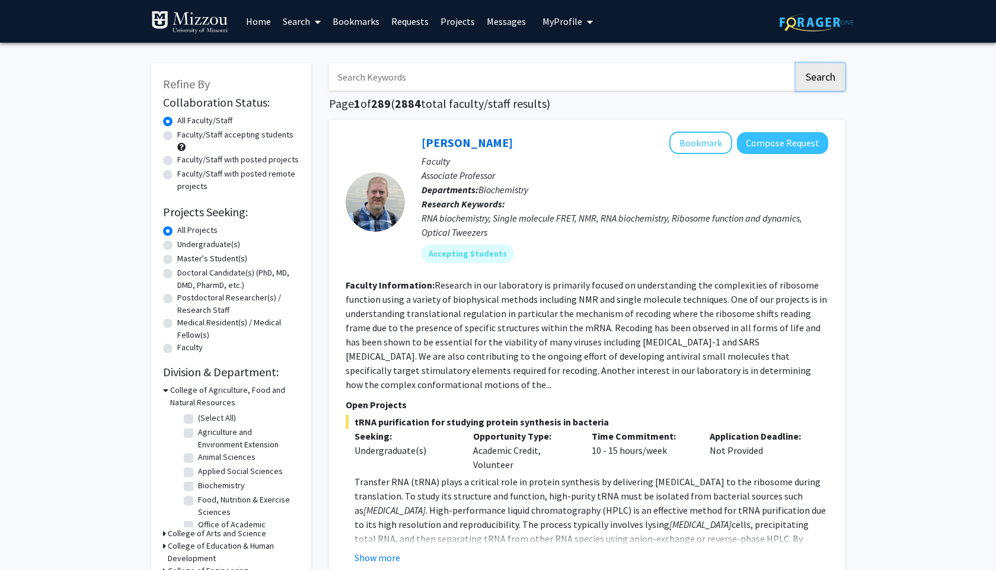
scroll to position [72, 0]
click at [162, 534] on div "Refine By Collaboration Status: Collaboration Status All Faculty/Staff Collabor…" at bounding box center [231, 419] width 160 height 713
click at [168, 534] on h3 "College of Arts and Science" at bounding box center [217, 534] width 98 height 12
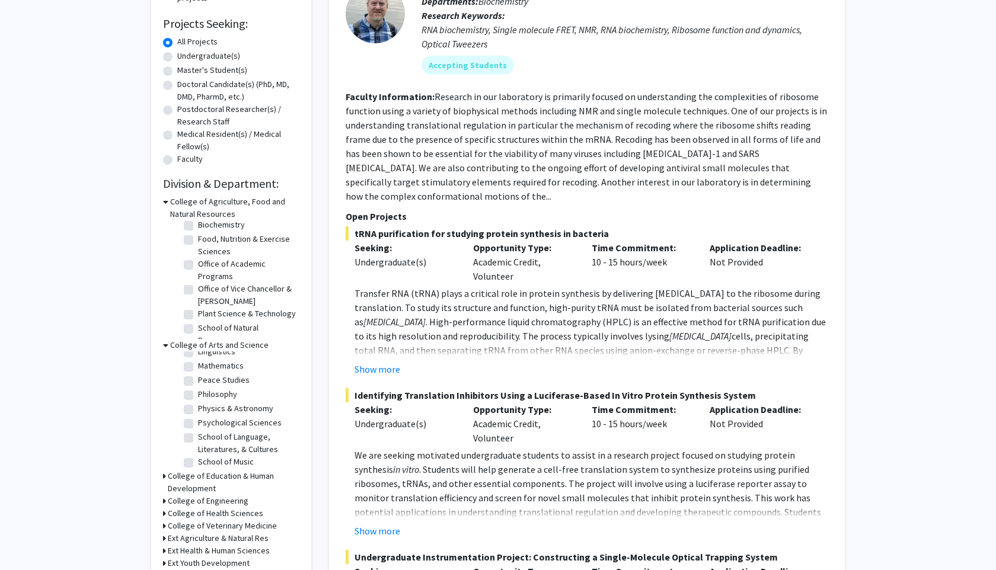
scroll to position [286, 0]
click at [230, 395] on label "Psychological Sciences" at bounding box center [240, 395] width 84 height 12
click at [206, 395] on input "Psychological Sciences" at bounding box center [202, 393] width 8 height 8
checkbox input "true"
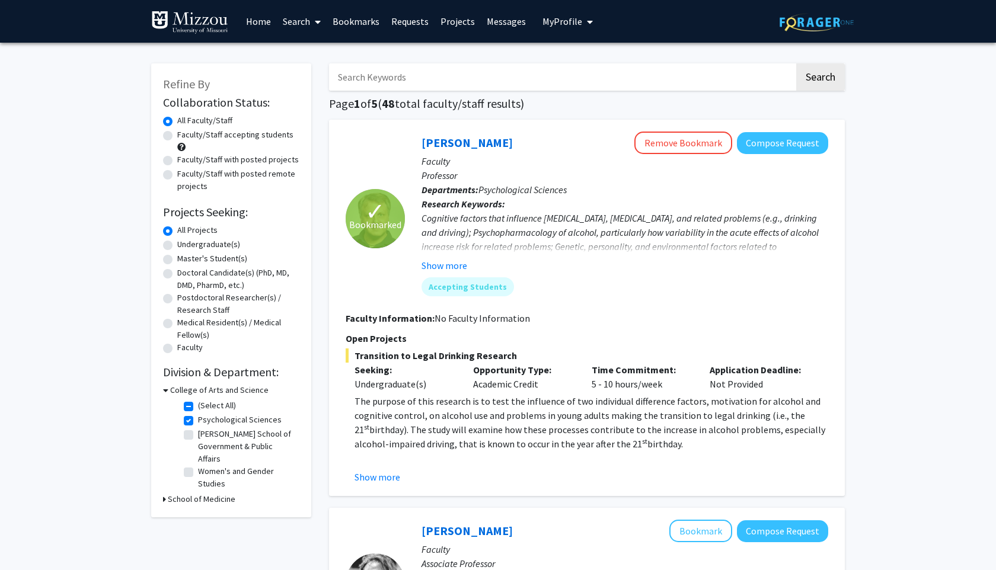
click at [197, 245] on label "Undergraduate(s)" at bounding box center [208, 244] width 63 height 12
click at [185, 245] on input "Undergraduate(s)" at bounding box center [181, 242] width 8 height 8
radio input "true"
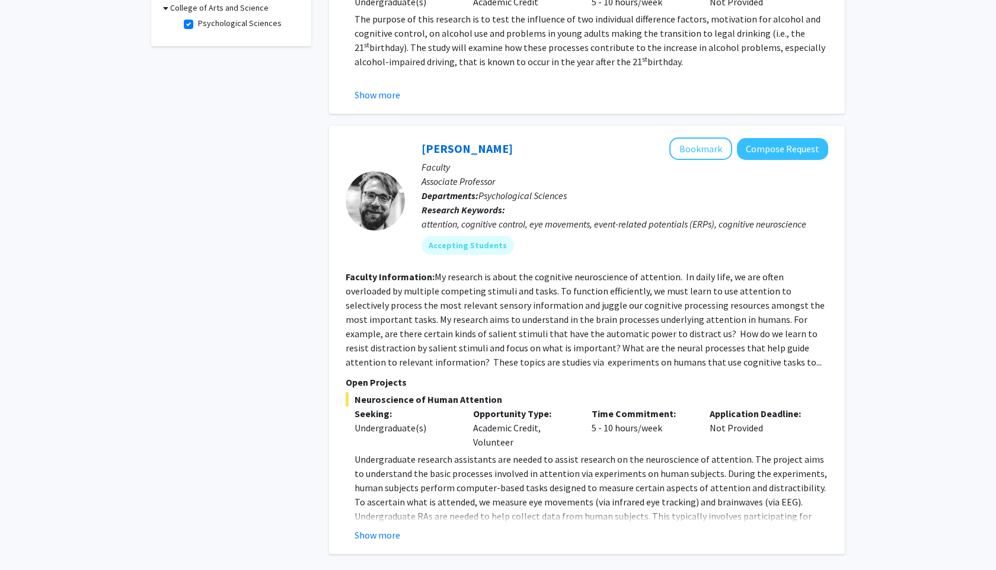
scroll to position [384, 0]
click at [376, 536] on button "Show more" at bounding box center [378, 534] width 46 height 14
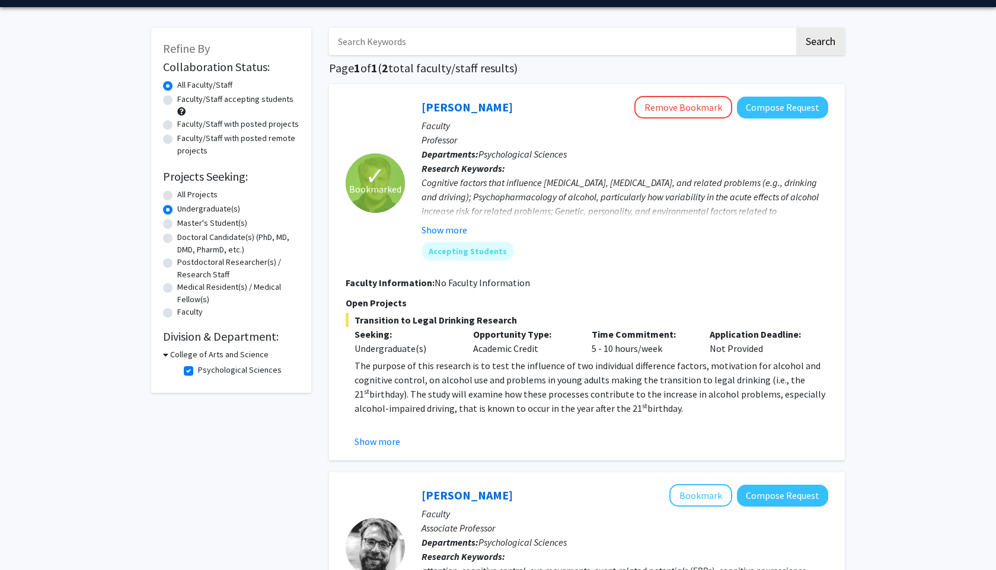
scroll to position [37, 0]
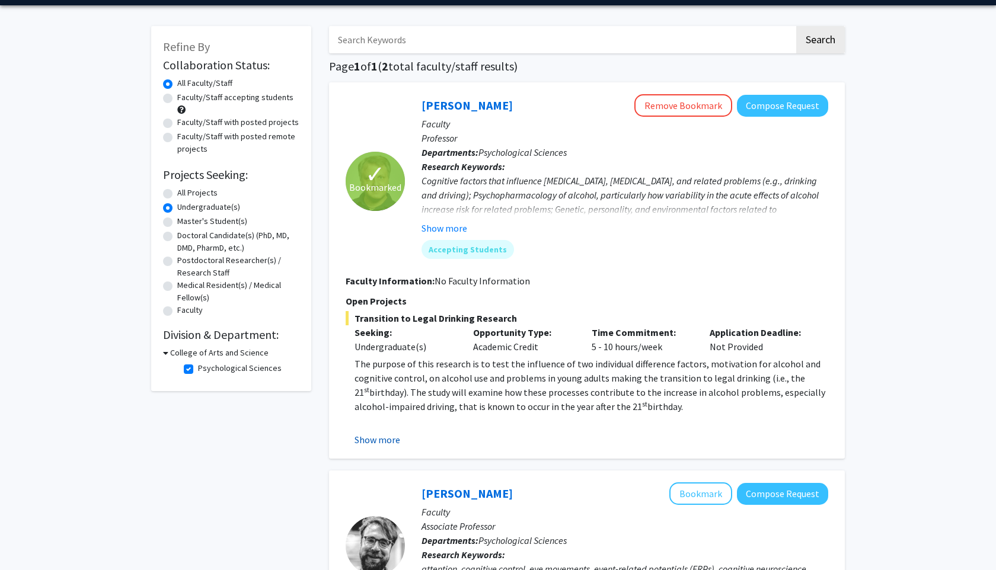
click at [375, 438] on button "Show more" at bounding box center [378, 440] width 46 height 14
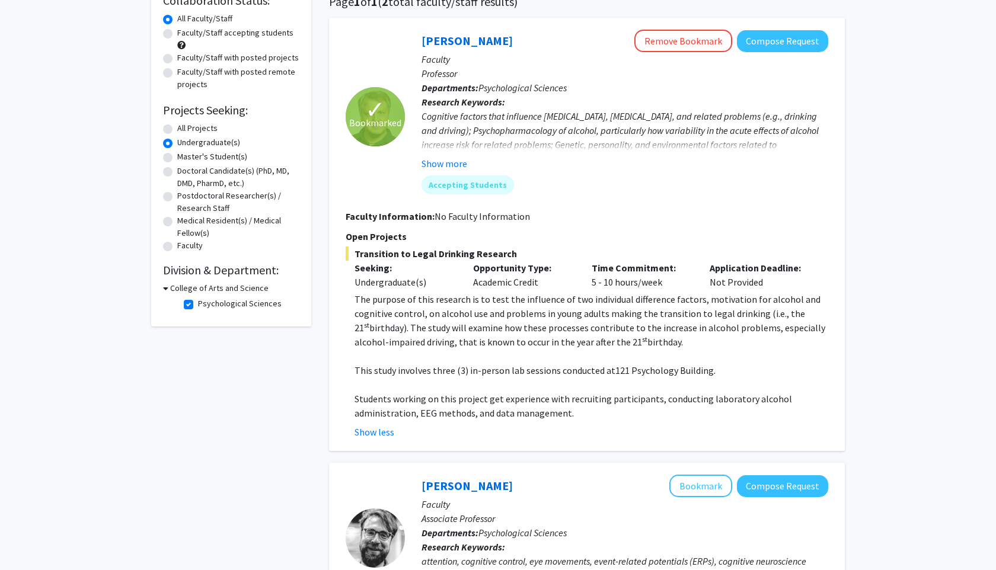
scroll to position [103, 0]
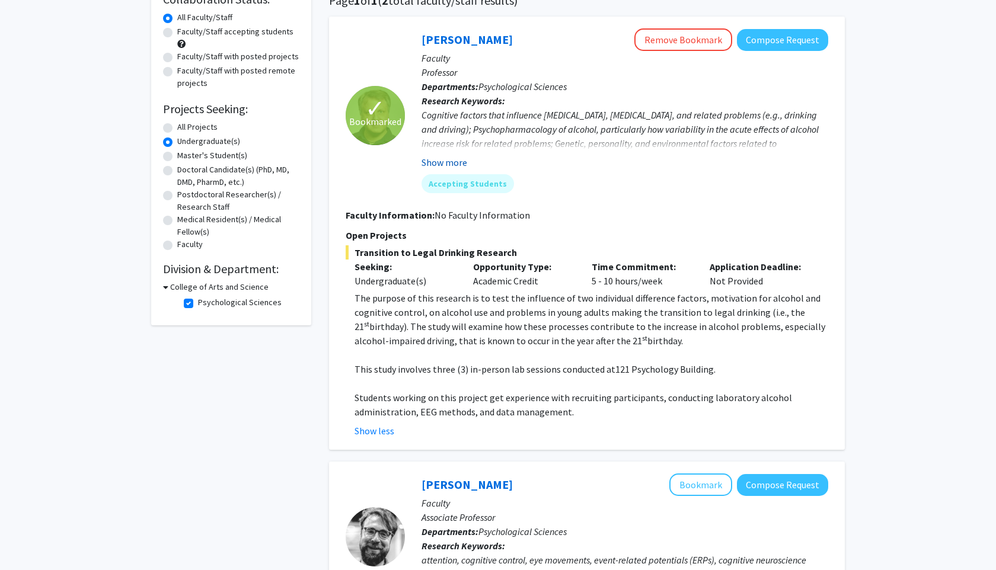
click at [443, 160] on button "Show more" at bounding box center [445, 162] width 46 height 14
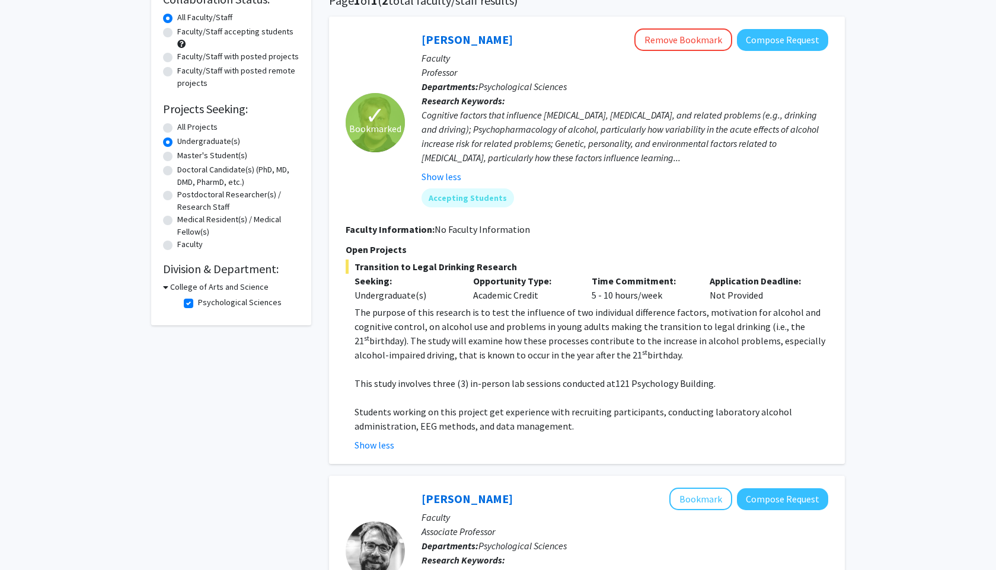
scroll to position [0, 0]
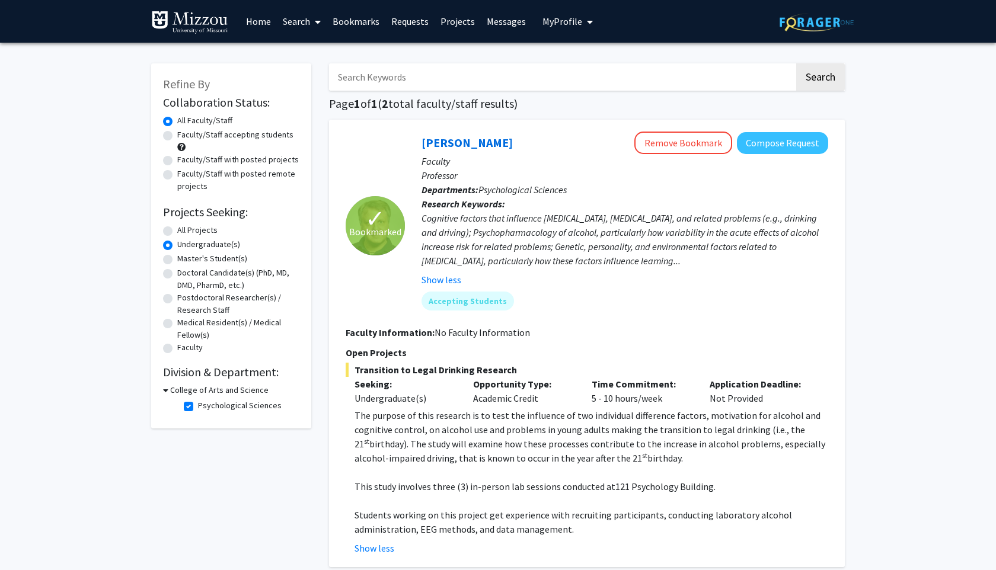
click at [443, 84] on input "Search Keywords" at bounding box center [561, 76] width 465 height 27
type input "personality"
click at [796, 63] on button "Search" at bounding box center [820, 76] width 49 height 27
radio input "true"
checkbox input "false"
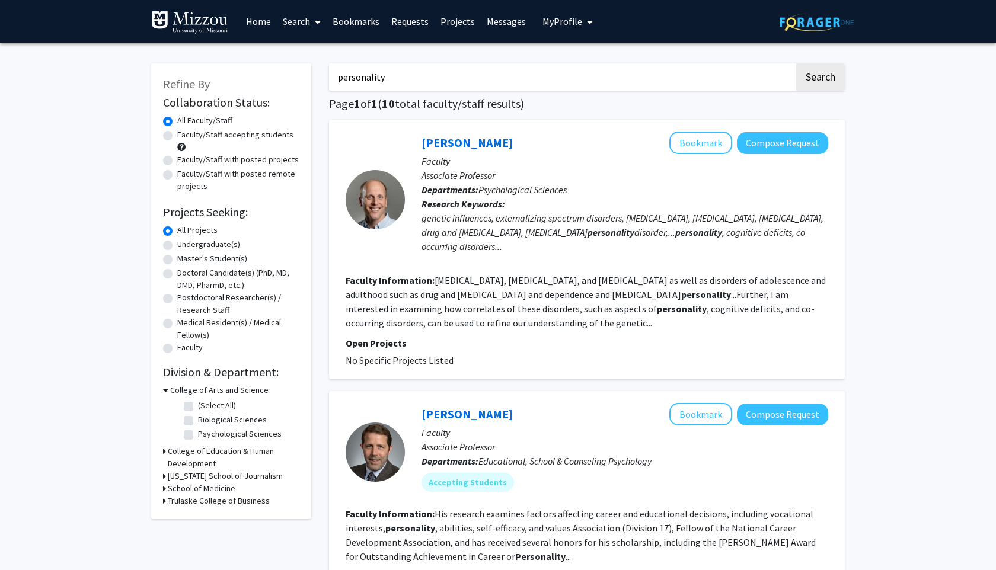
click at [203, 244] on label "Undergraduate(s)" at bounding box center [208, 244] width 63 height 12
click at [185, 244] on input "Undergraduate(s)" at bounding box center [181, 242] width 8 height 8
radio input "true"
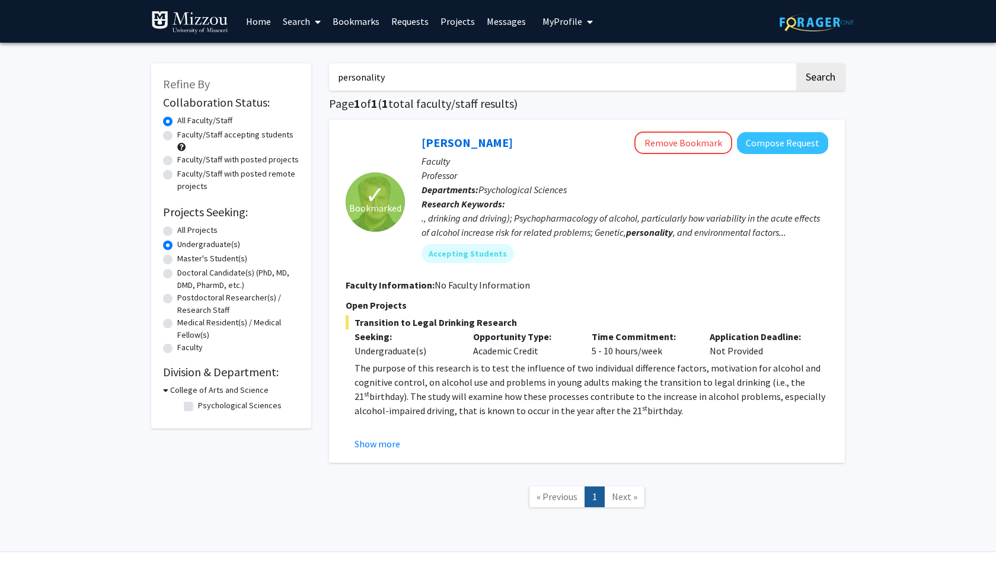
click at [423, 88] on input "personality" at bounding box center [561, 76] width 465 height 27
type input "c"
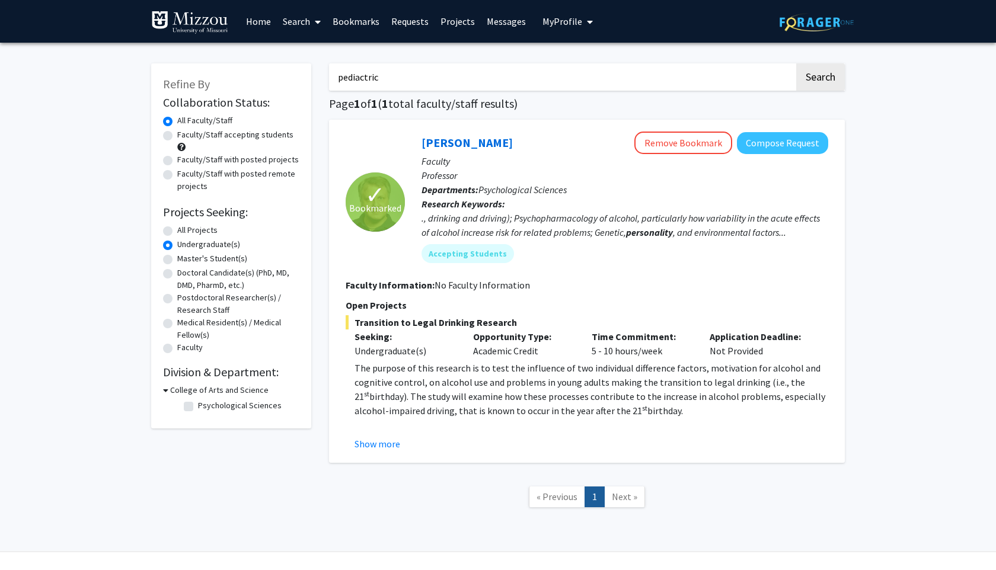
type input "pediactric"
click at [796, 63] on button "Search" at bounding box center [820, 76] width 49 height 27
radio input "true"
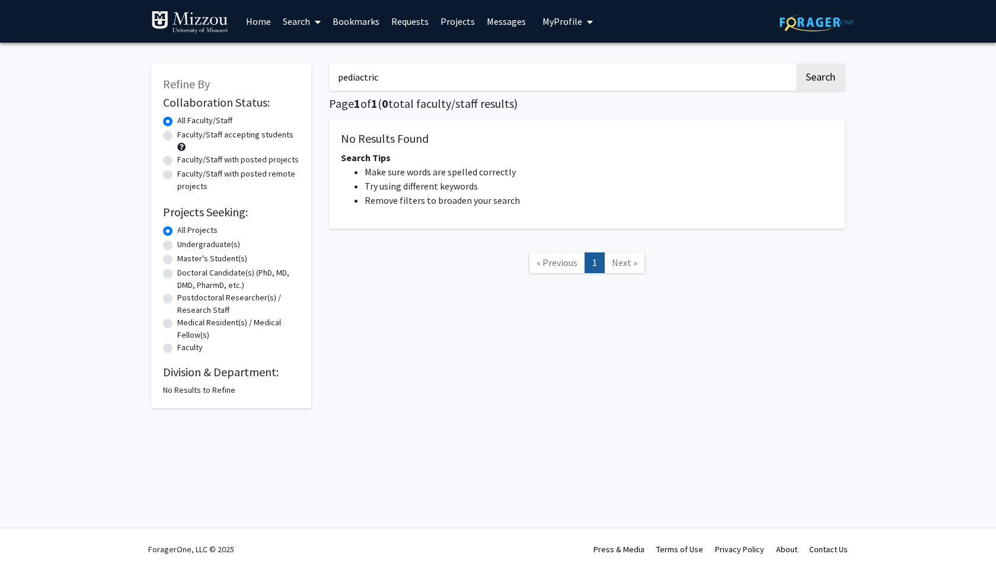
click at [347, 74] on input "pediactric" at bounding box center [561, 76] width 465 height 27
click at [459, 21] on link "Projects" at bounding box center [458, 22] width 46 height 42
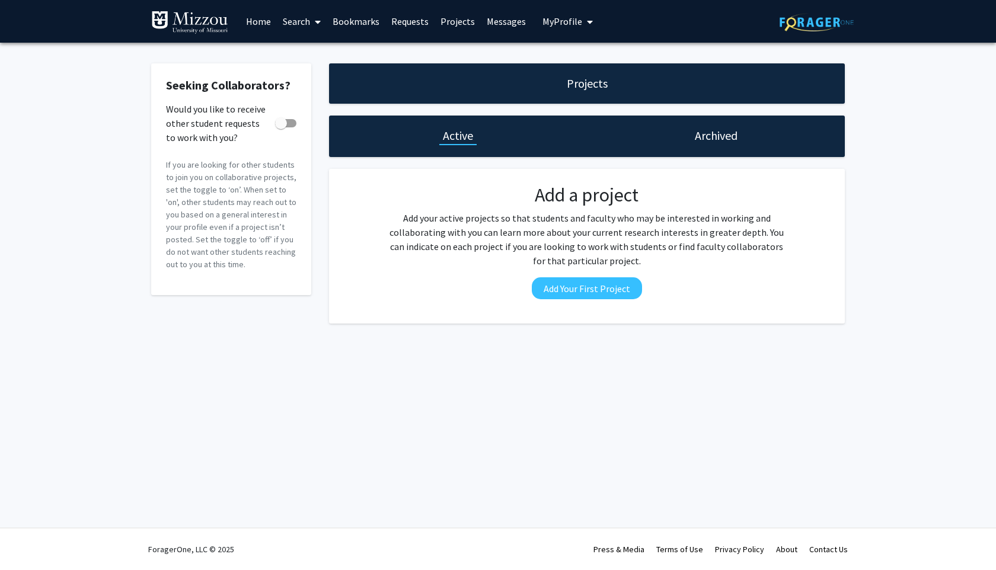
click at [309, 21] on link "Search" at bounding box center [302, 22] width 50 height 42
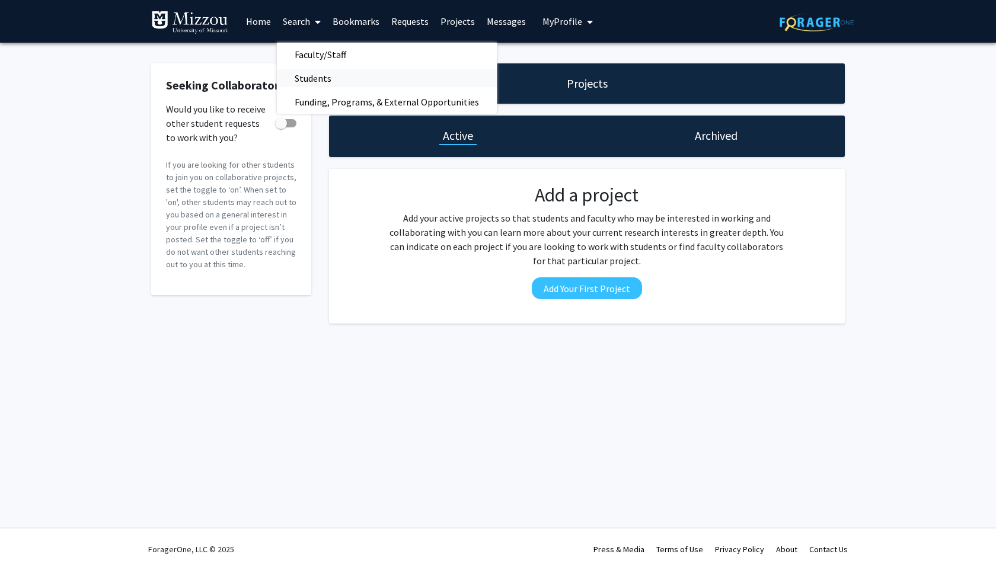
click at [321, 78] on span "Students" at bounding box center [313, 78] width 72 height 24
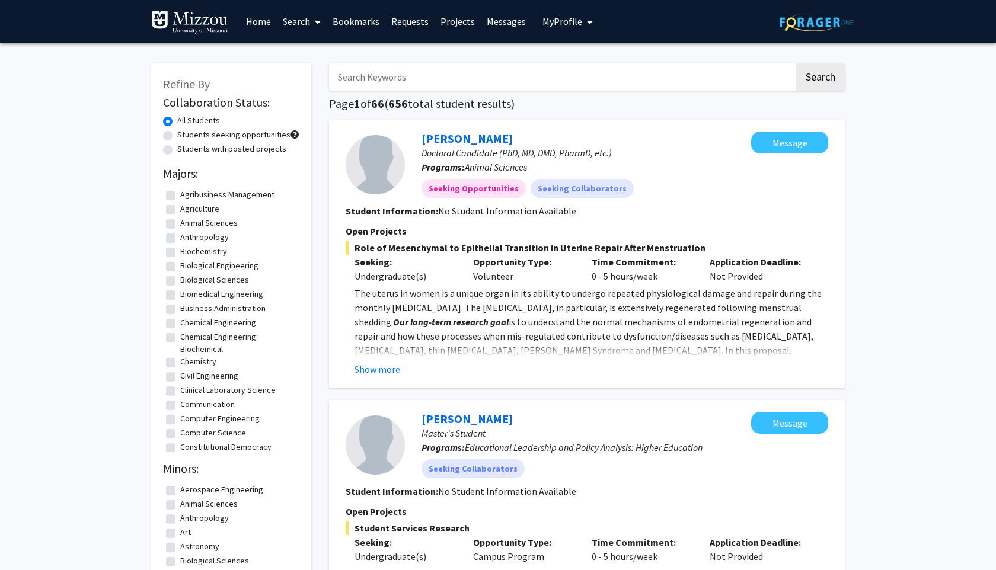
click at [304, 27] on link "Search" at bounding box center [302, 22] width 50 height 42
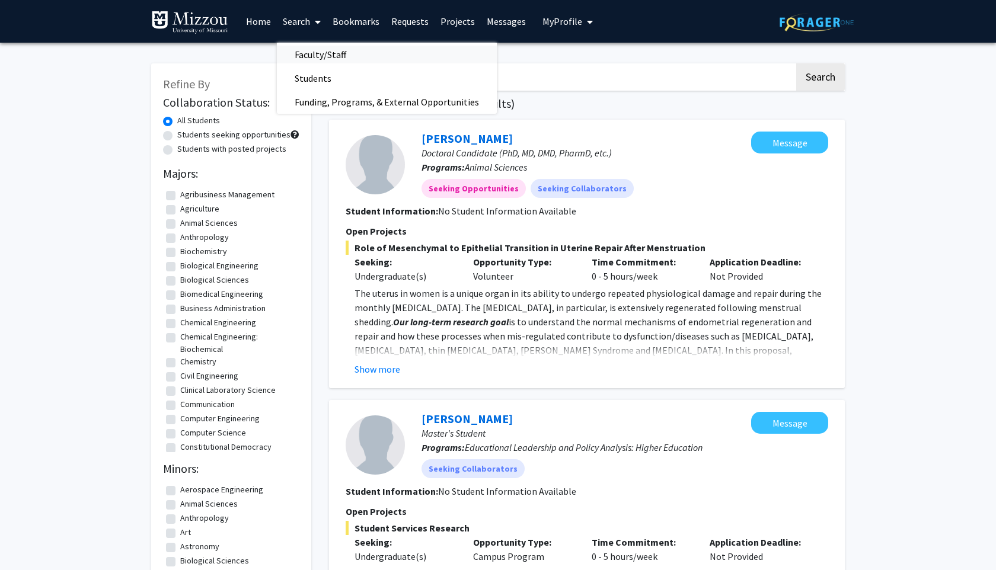
click at [311, 55] on span "Faculty/Staff" at bounding box center [320, 55] width 87 height 24
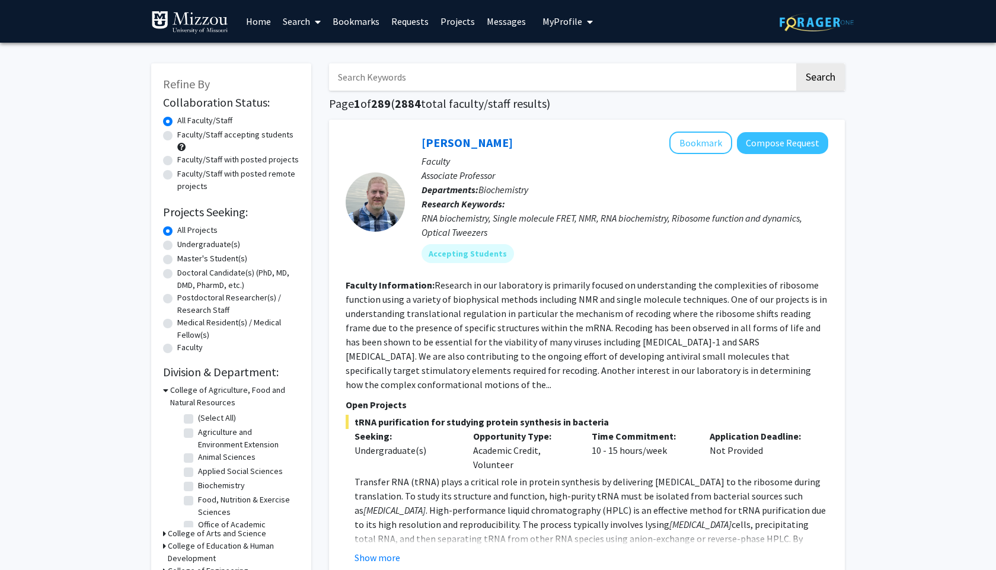
click at [561, 18] on span "My Profile" at bounding box center [562, 21] width 40 height 12
click at [583, 53] on span "[PERSON_NAME]" at bounding box center [616, 55] width 72 height 13
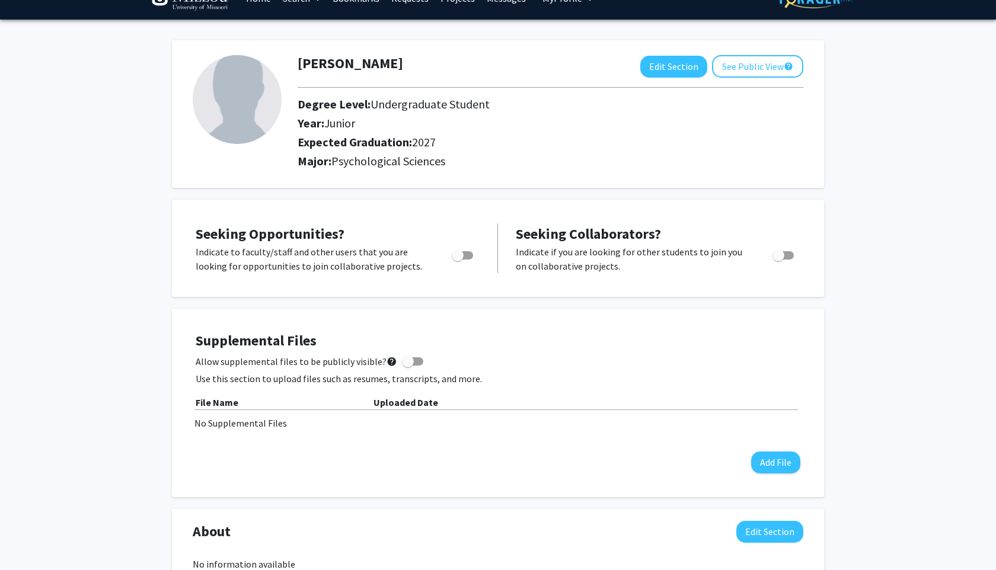
scroll to position [28, 0]
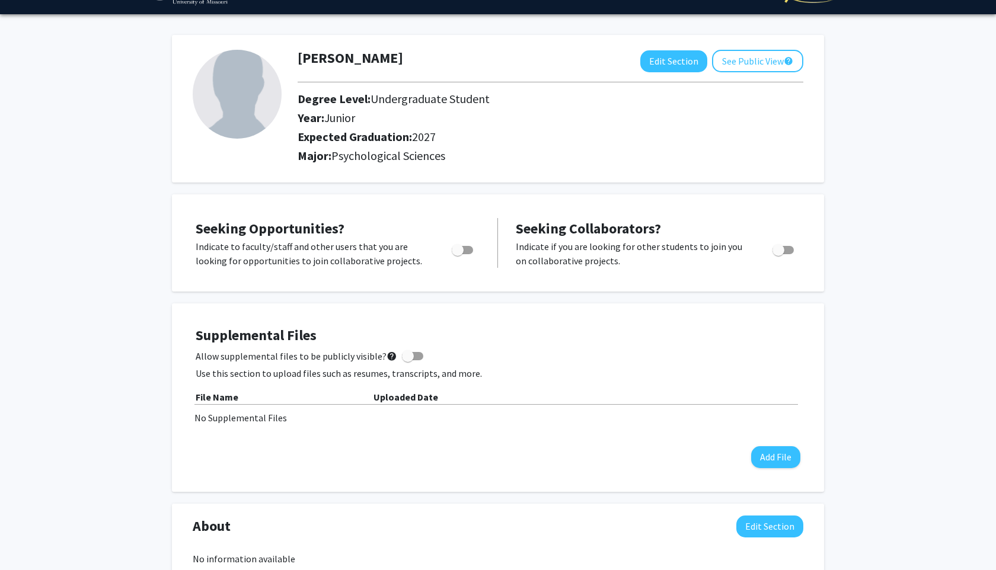
click at [463, 245] on span "Toggle" at bounding box center [458, 250] width 12 height 12
click at [458, 254] on input "Are you actively seeking opportunities?" at bounding box center [457, 254] width 1 height 1
checkbox input "true"
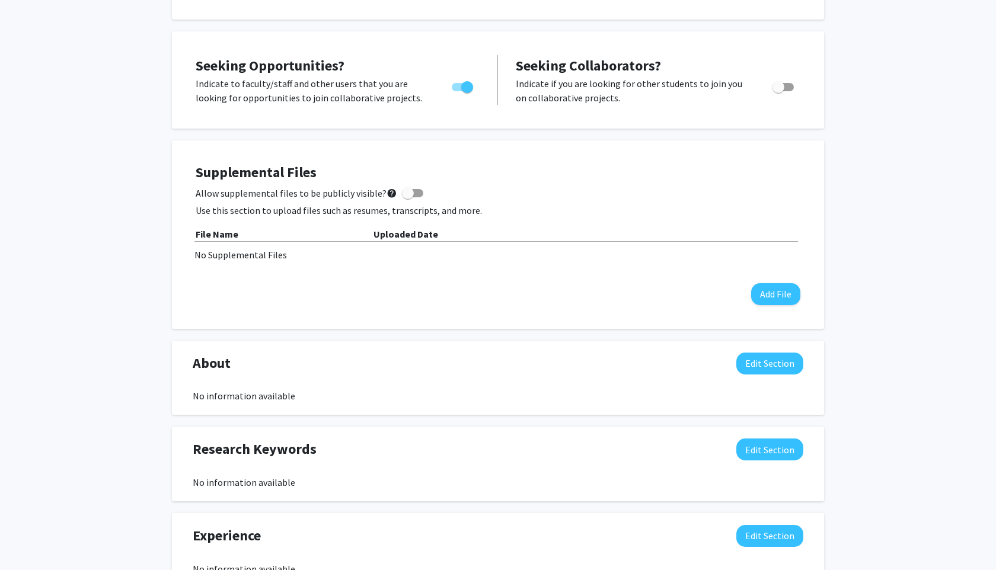
scroll to position [0, 0]
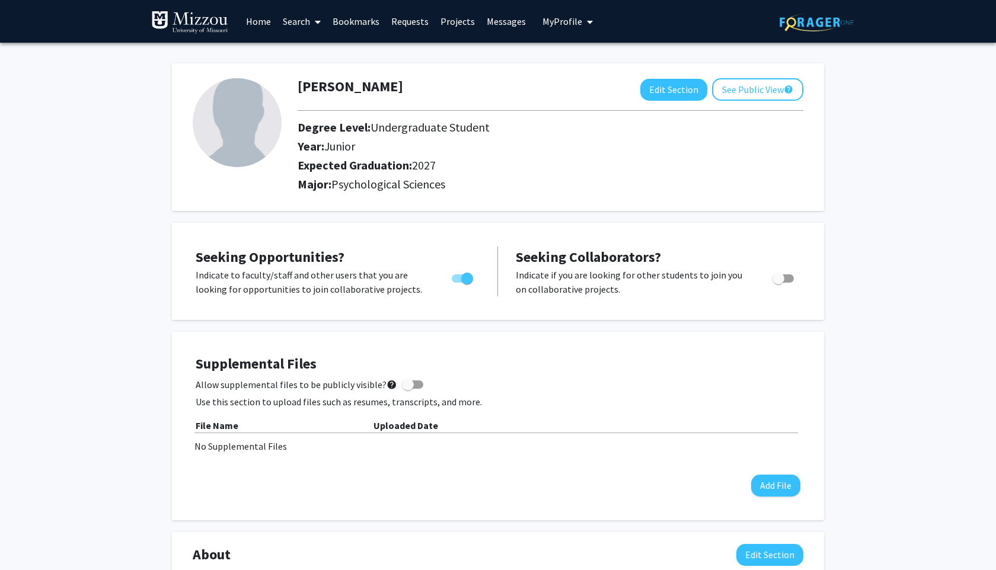
click at [291, 21] on link "Search" at bounding box center [302, 22] width 50 height 42
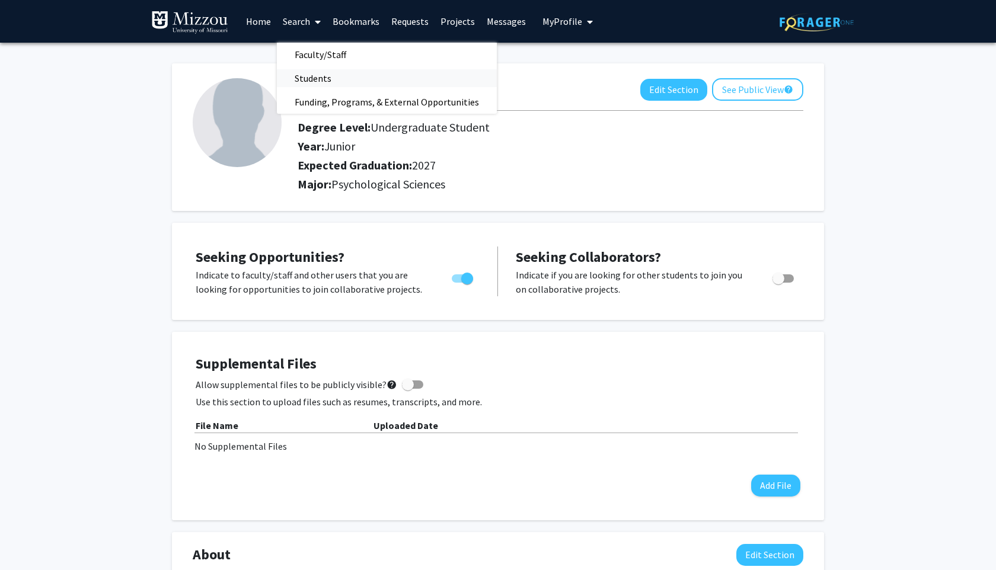
click at [302, 71] on span "Students" at bounding box center [313, 78] width 72 height 24
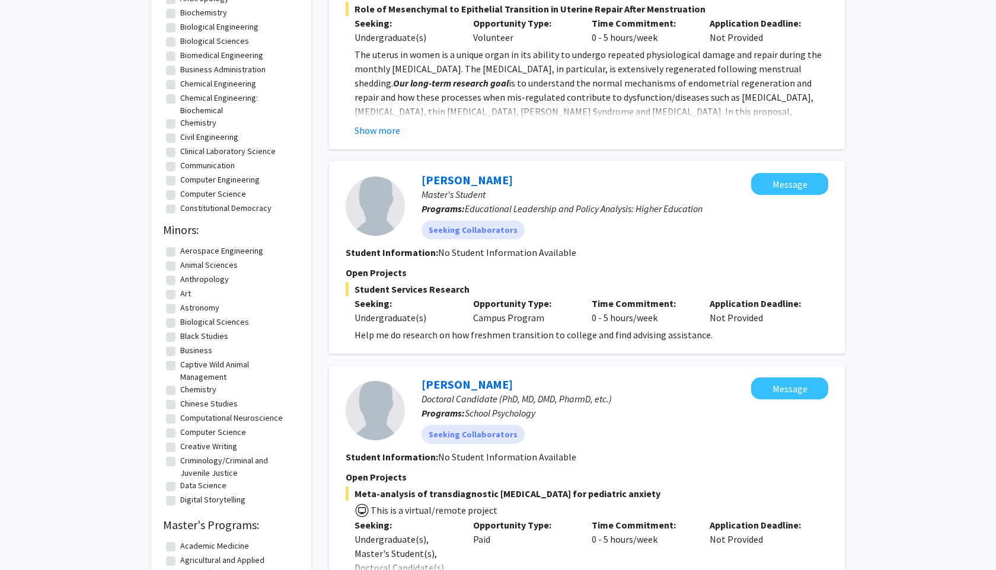
scroll to position [266, 0]
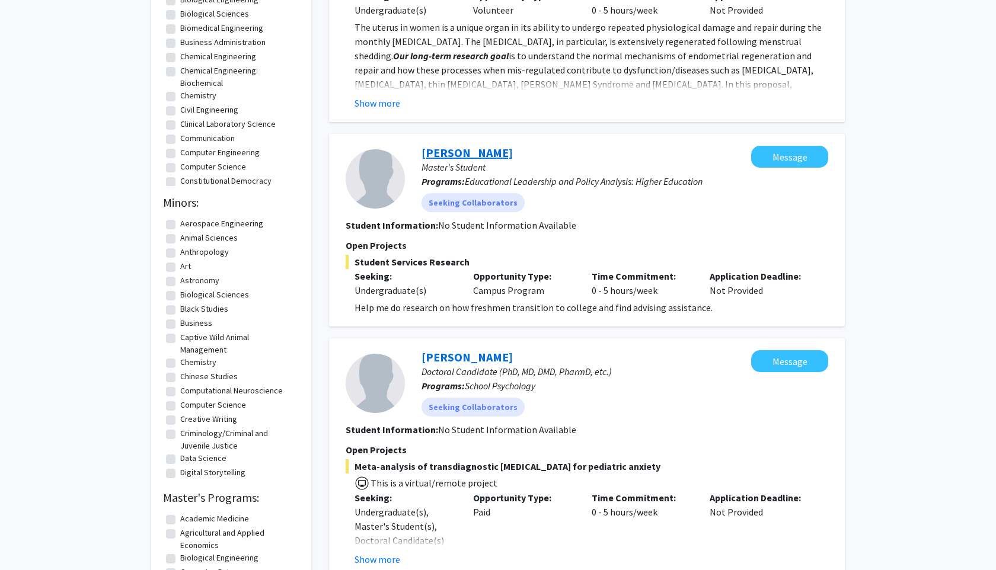
click at [466, 150] on link "[PERSON_NAME]" at bounding box center [467, 152] width 91 height 15
